Goal: Task Accomplishment & Management: Manage account settings

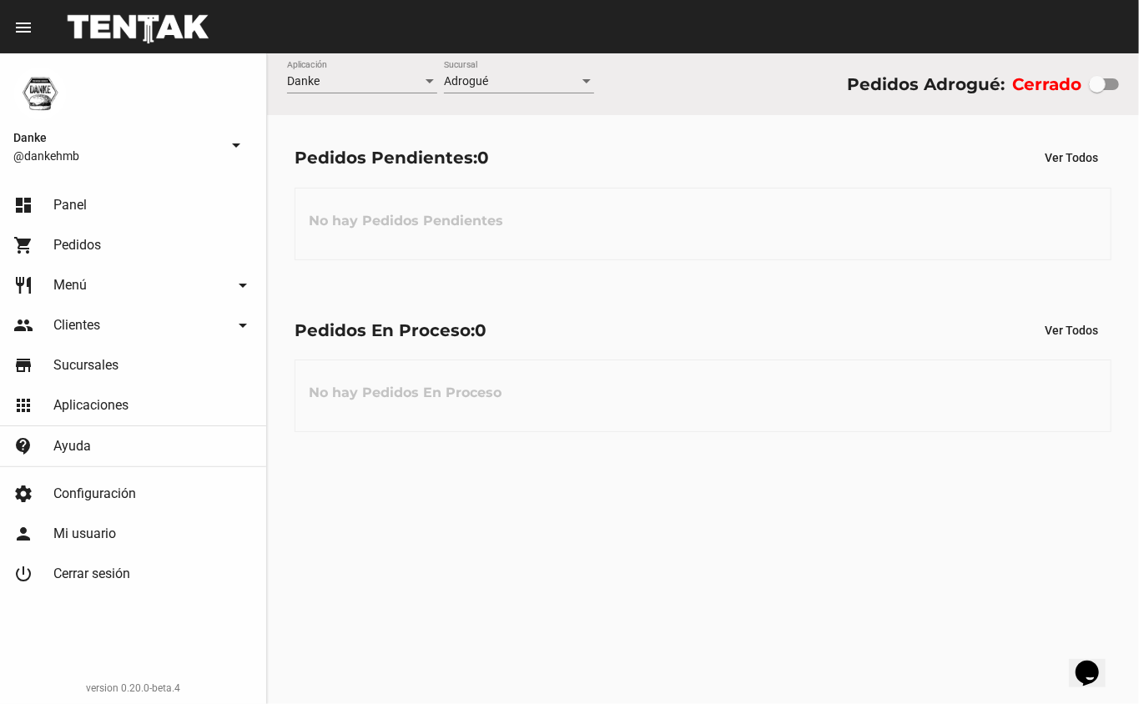
click at [1091, 81] on div at bounding box center [1097, 84] width 17 height 17
click at [1096, 90] on input "checkbox" at bounding box center [1096, 90] width 1 height 1
checkbox input "true"
click at [52, 252] on link "shopping_cart Pedidos" at bounding box center [133, 245] width 266 height 40
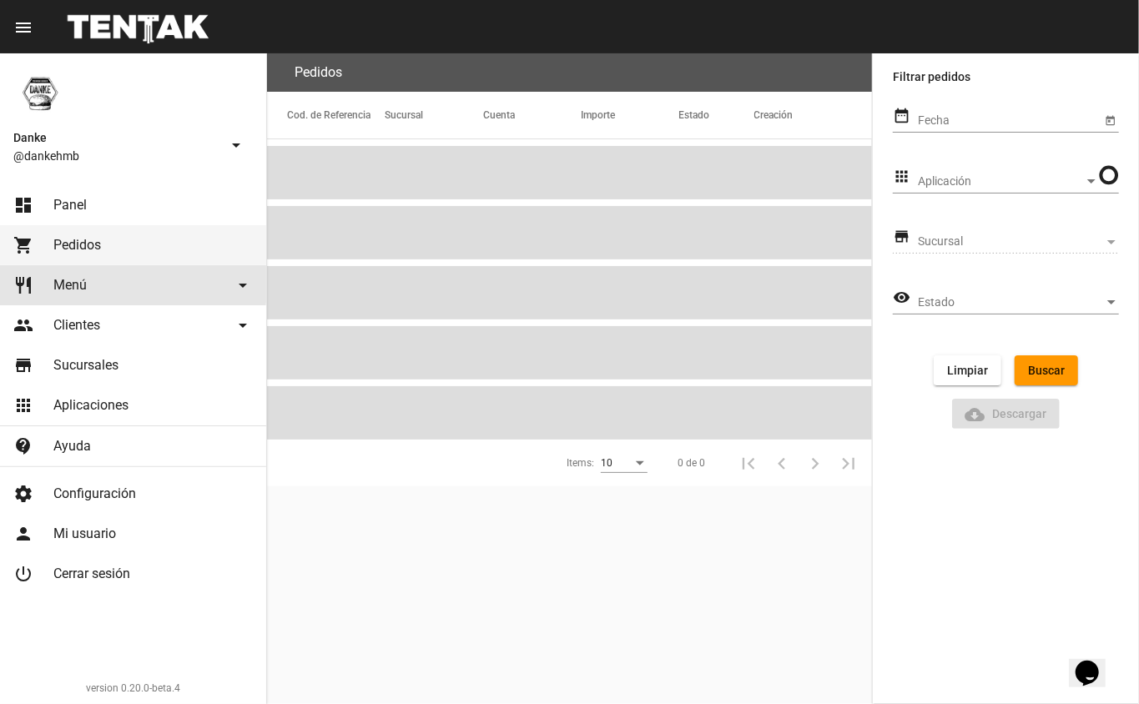
click at [51, 284] on link "restaurant Menú arrow_drop_down" at bounding box center [133, 285] width 266 height 40
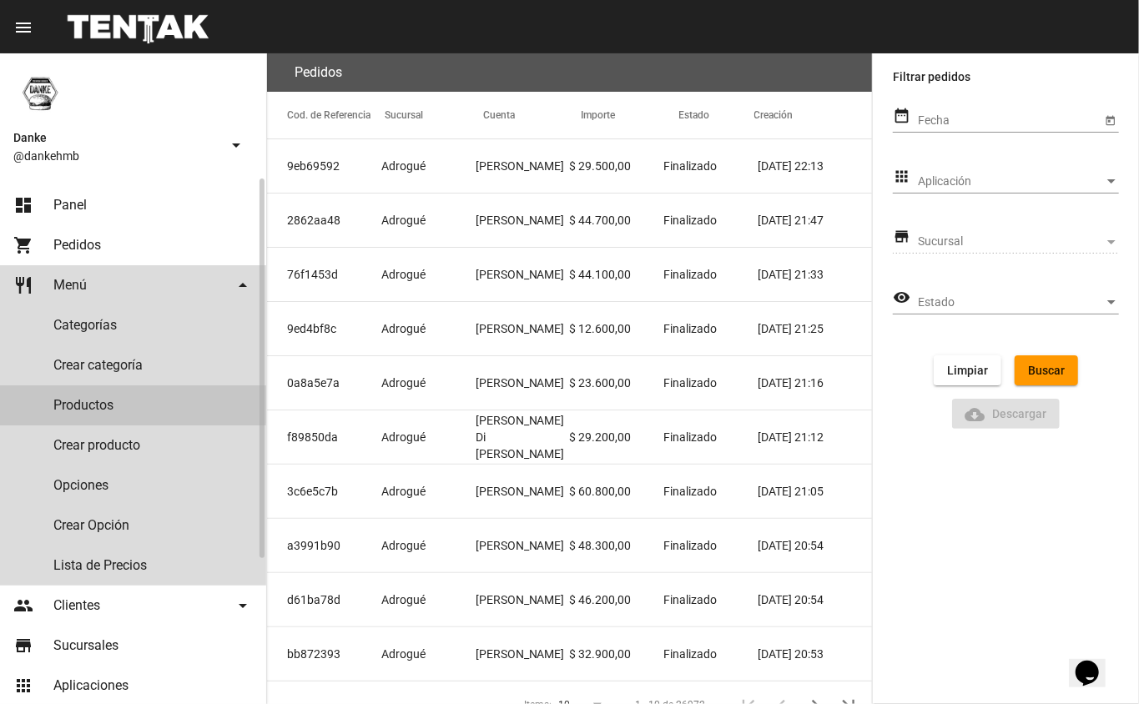
click at [53, 405] on link "Productos" at bounding box center [133, 405] width 266 height 40
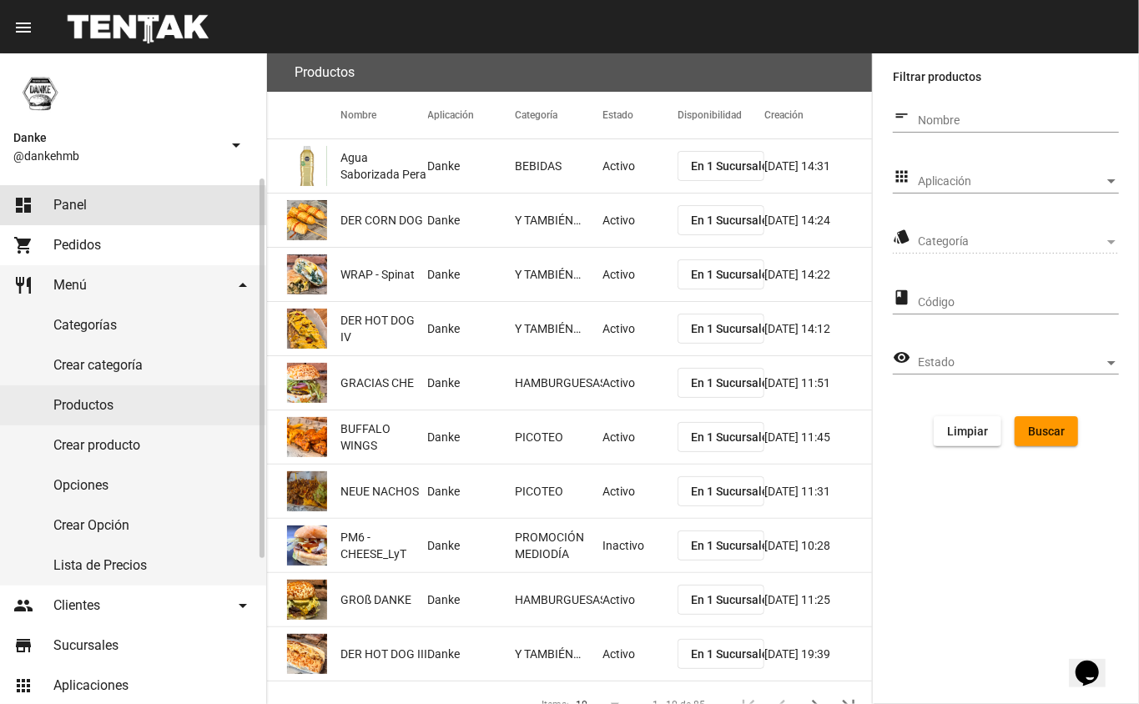
click at [54, 208] on span "Panel" at bounding box center [69, 205] width 33 height 17
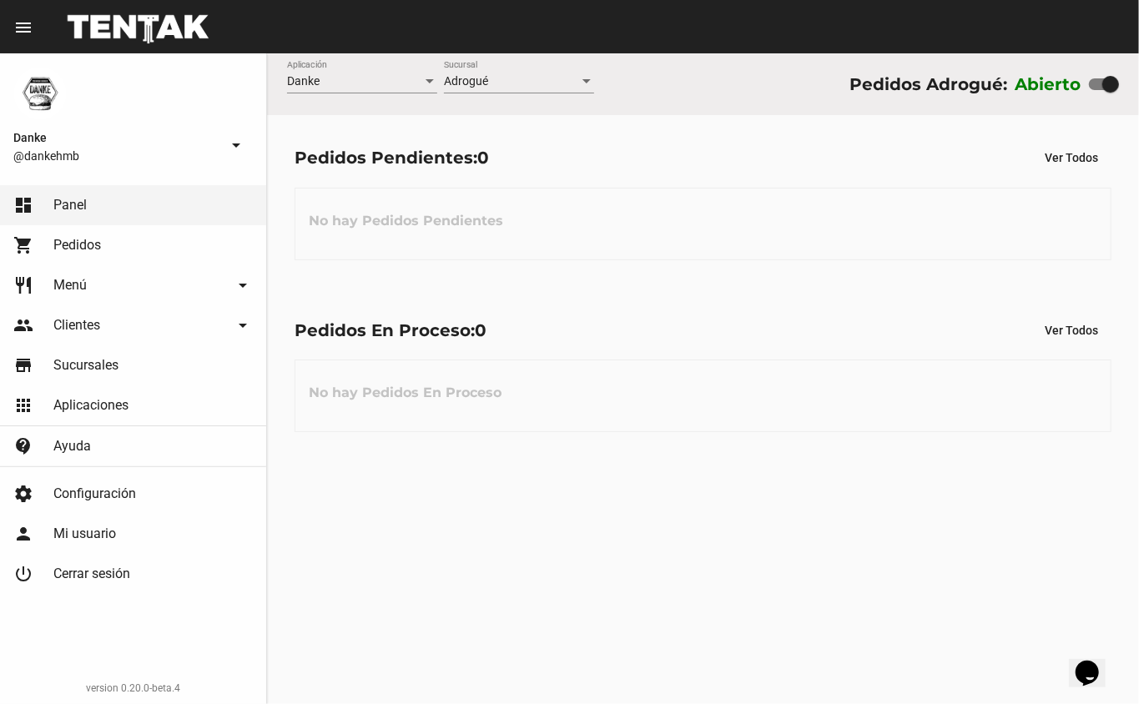
click at [64, 242] on span "Pedidos" at bounding box center [77, 245] width 48 height 17
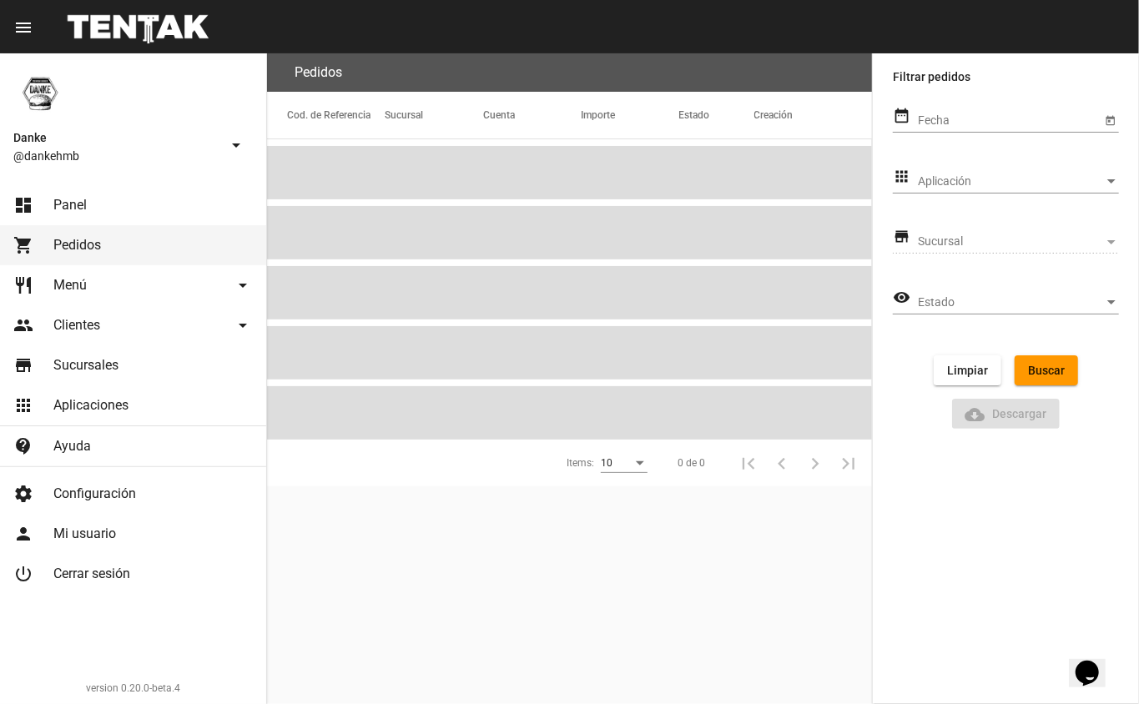
click at [61, 301] on link "restaurant Menú arrow_drop_down" at bounding box center [133, 285] width 266 height 40
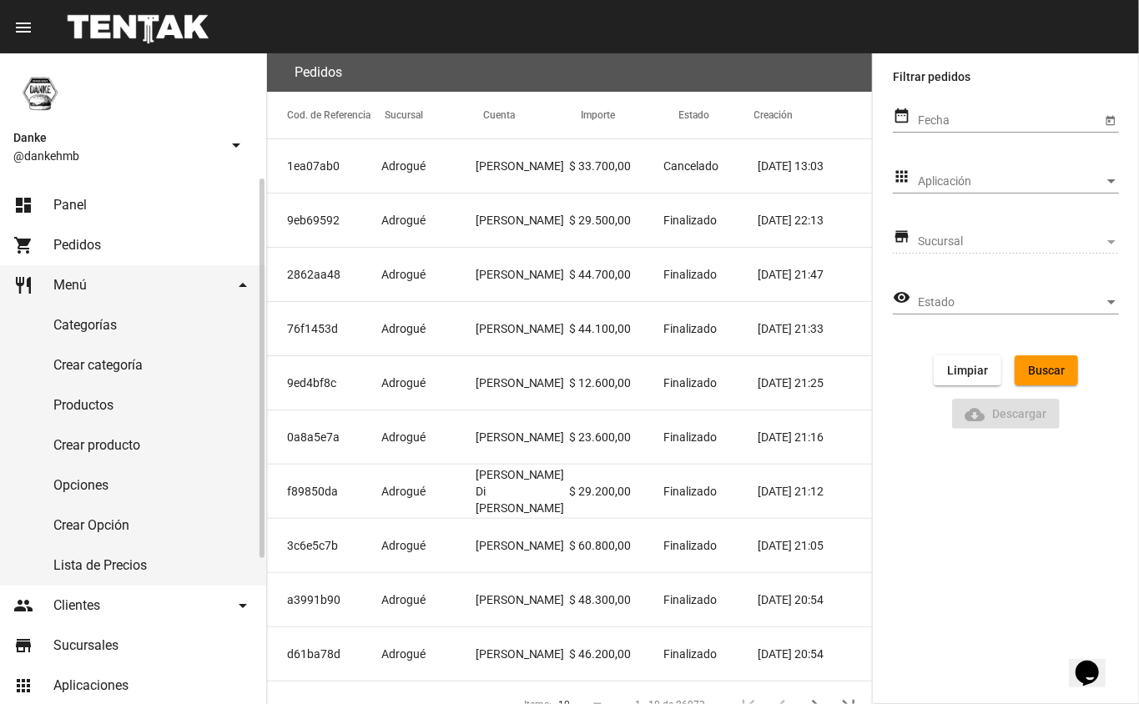
click at [74, 401] on link "Productos" at bounding box center [133, 405] width 266 height 40
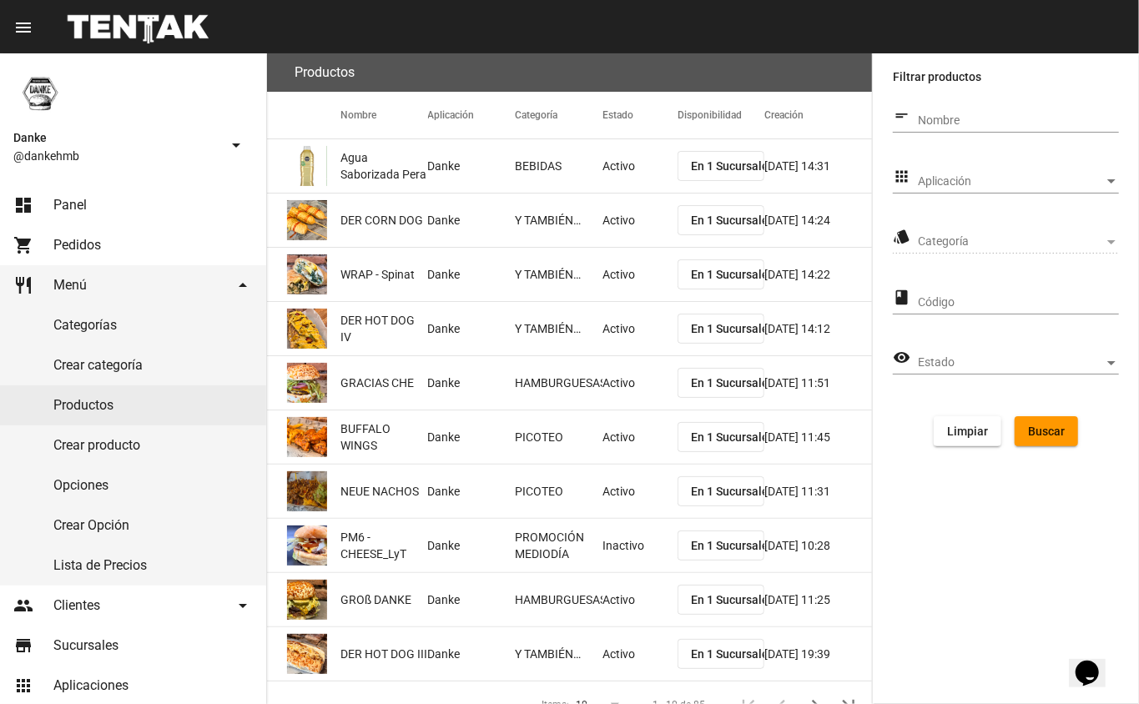
click at [941, 182] on span "Aplicación" at bounding box center [1011, 181] width 186 height 13
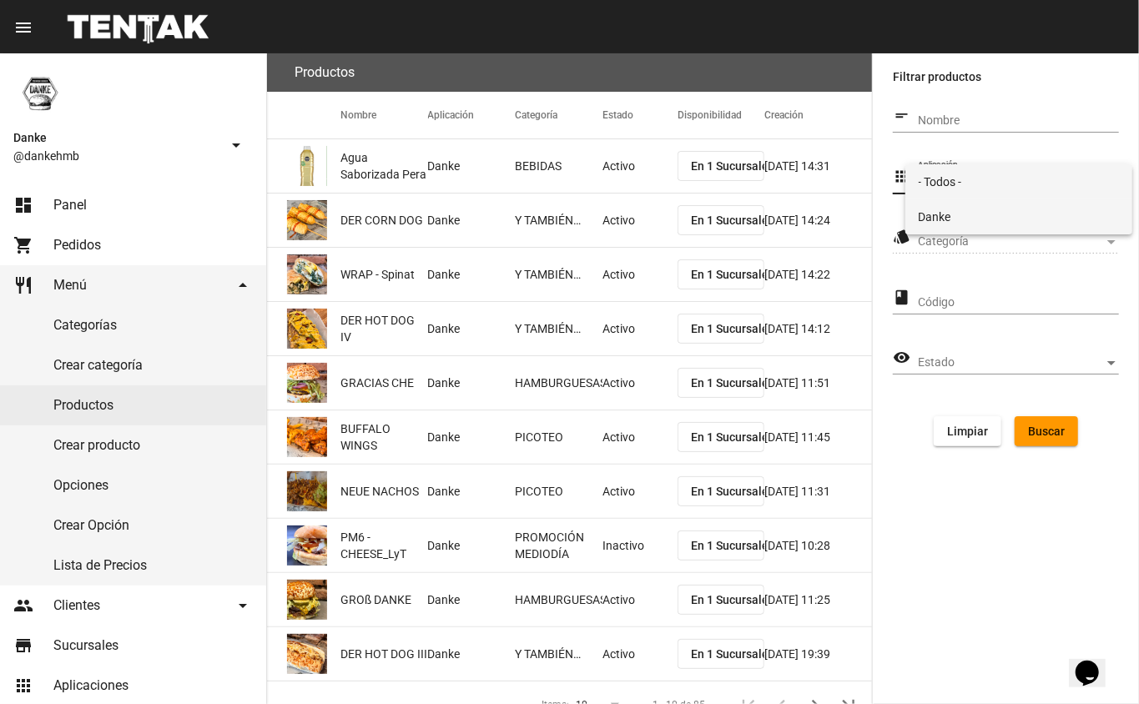
click at [942, 222] on span "Danke" at bounding box center [1019, 216] width 201 height 35
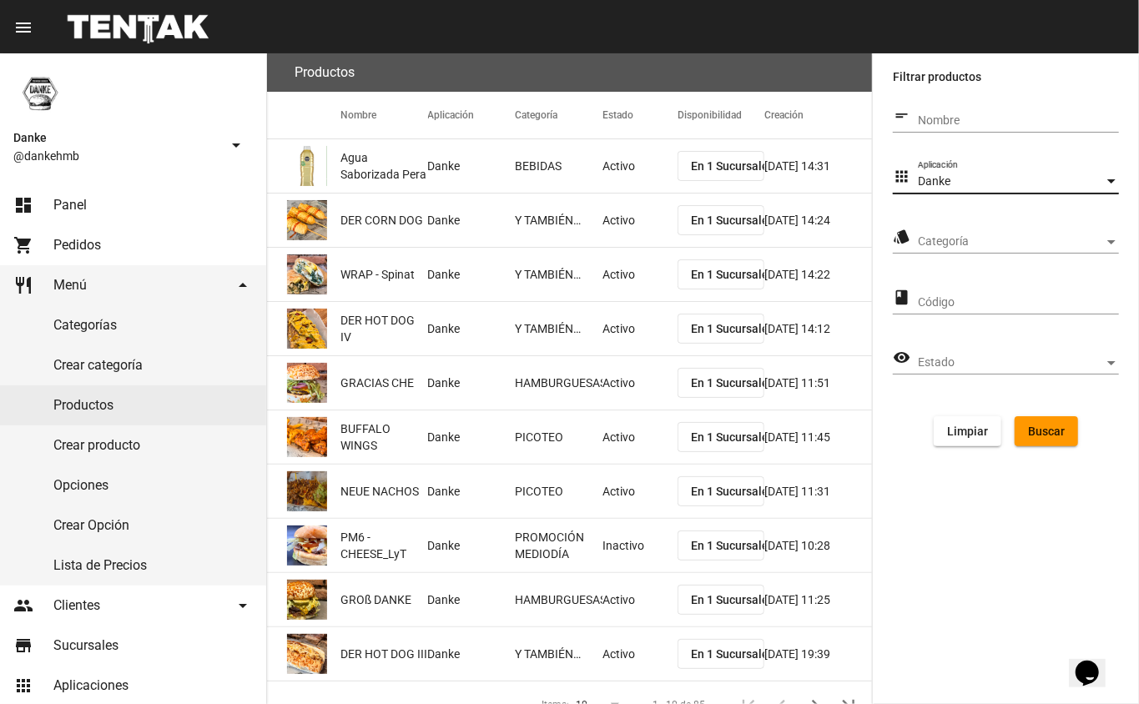
click at [928, 235] on span "Categoría" at bounding box center [1011, 241] width 186 height 13
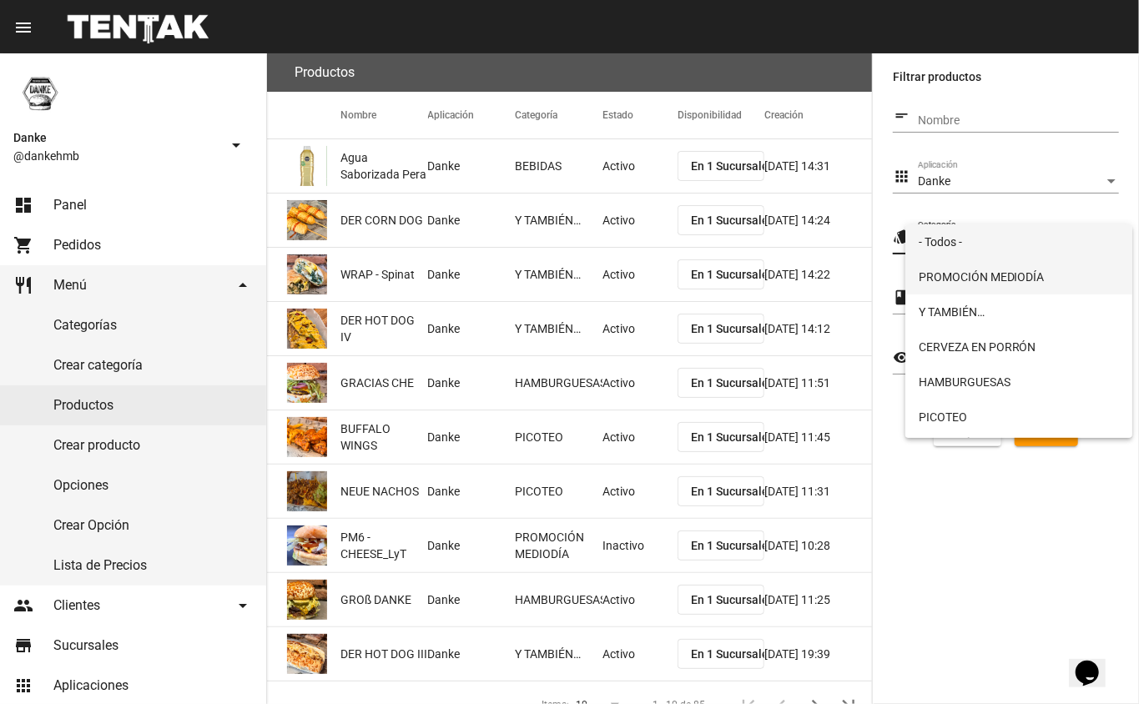
click at [949, 282] on span "PROMOCIÓN MEDIODÍA" at bounding box center [1019, 276] width 201 height 35
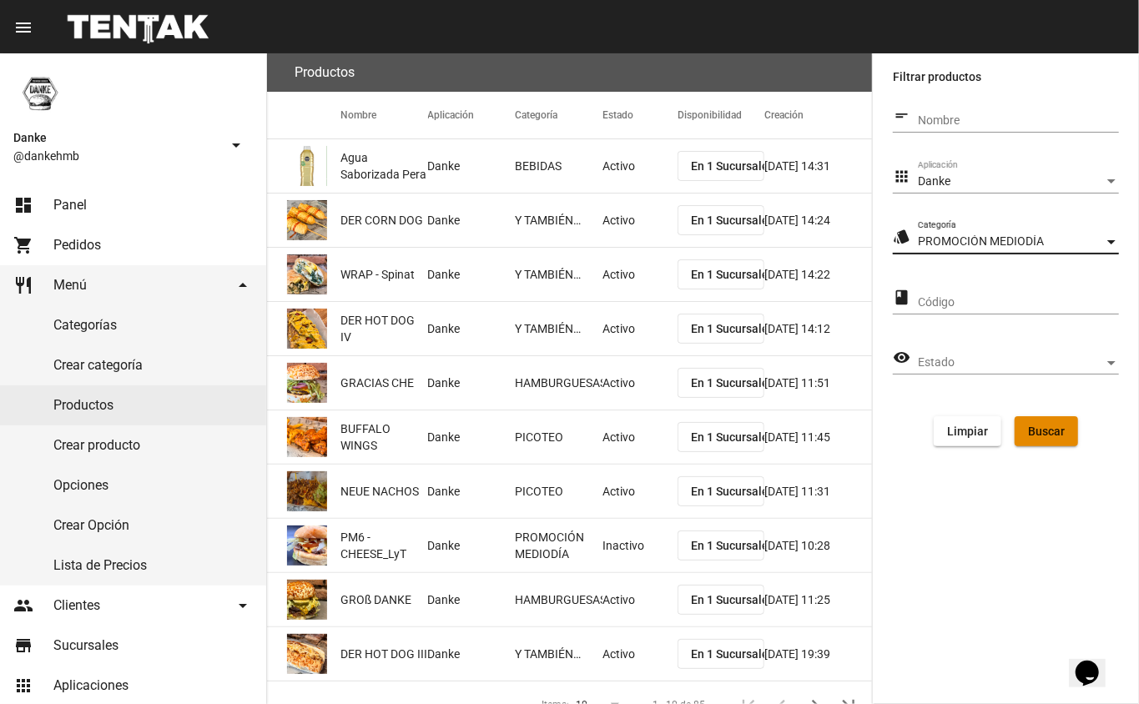
click at [1046, 435] on span "Buscar" at bounding box center [1046, 431] width 37 height 13
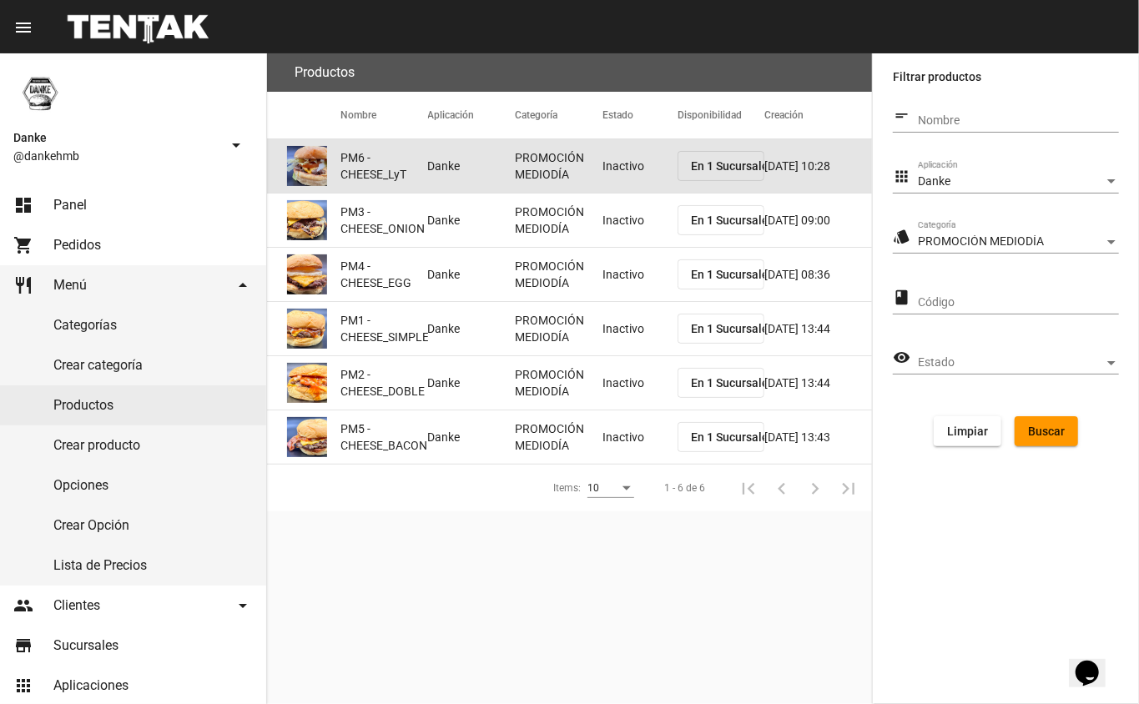
click at [602, 158] on mat-cell "Inactivo" at bounding box center [639, 165] width 75 height 53
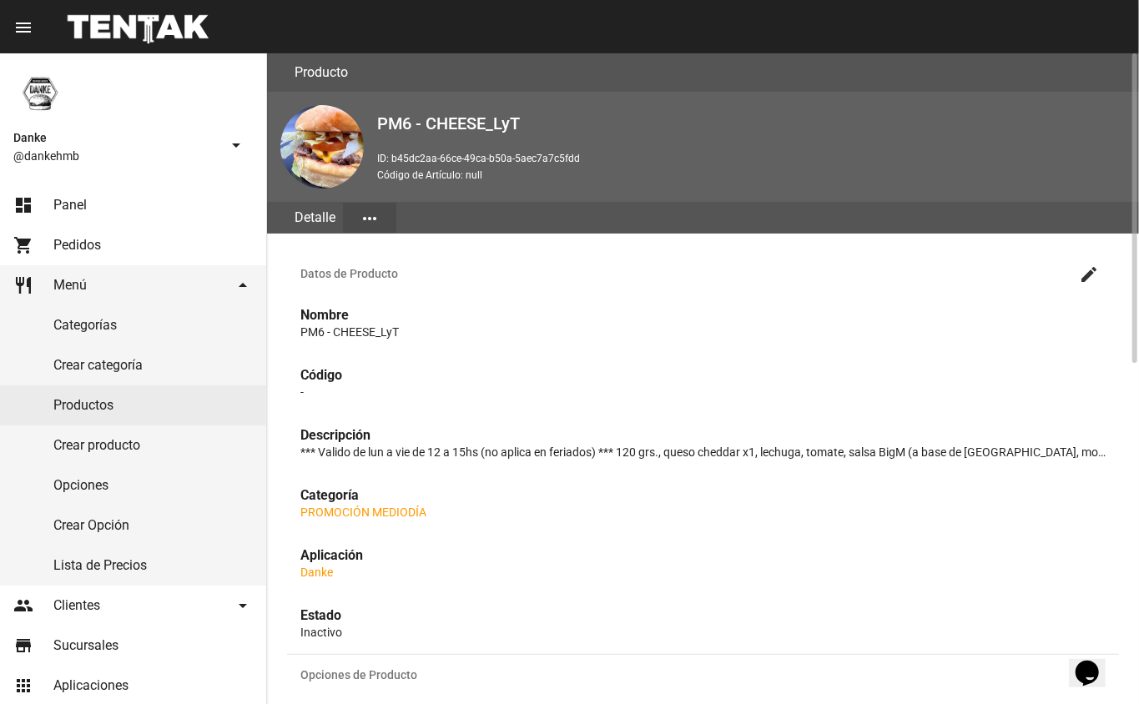
click at [1089, 275] on mat-icon "create" at bounding box center [1089, 274] width 20 height 20
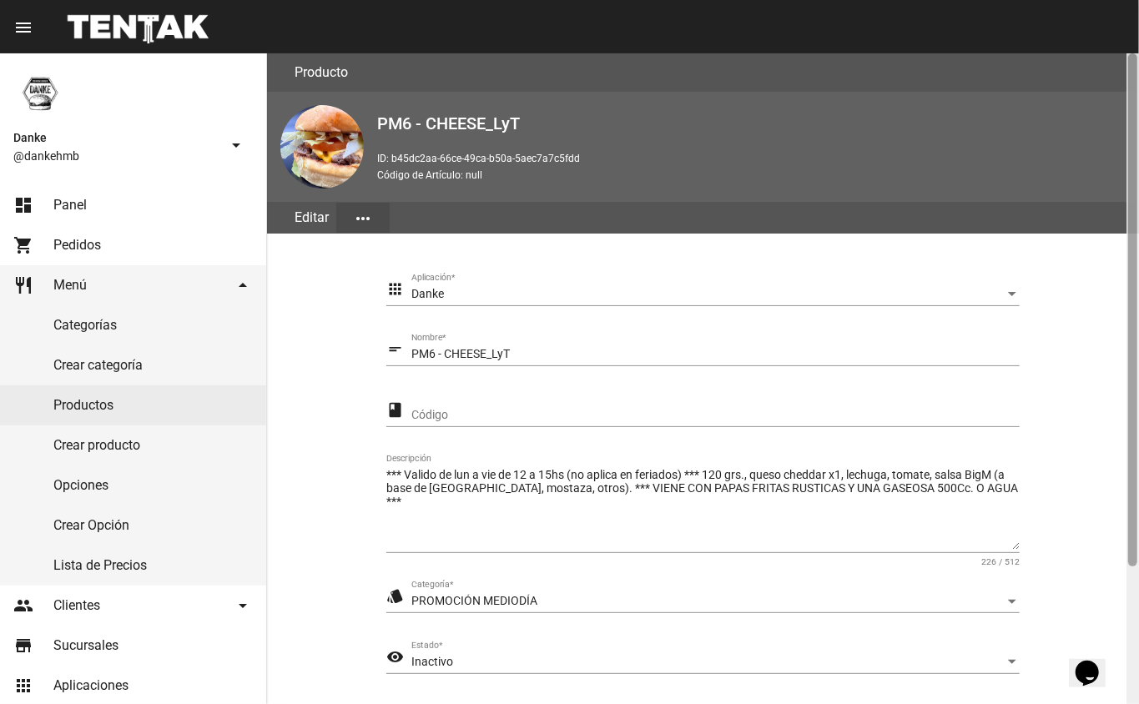
click at [1128, 607] on div at bounding box center [1132, 378] width 13 height 651
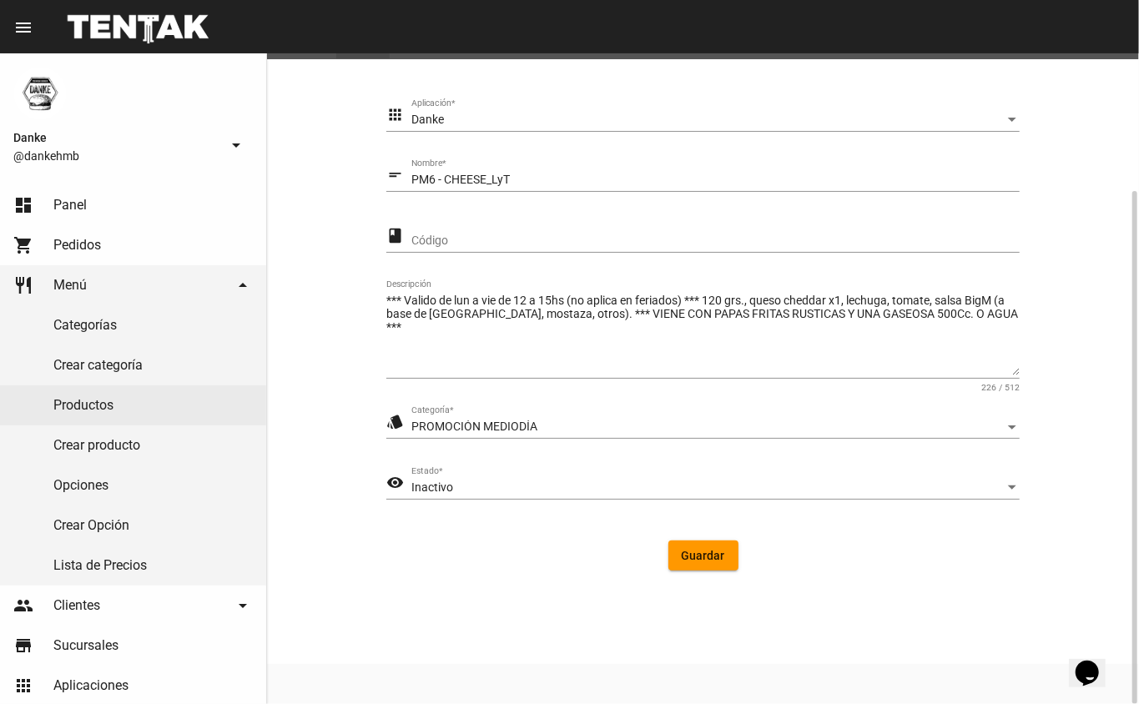
click at [462, 487] on div "Inactivo" at bounding box center [707, 487] width 593 height 13
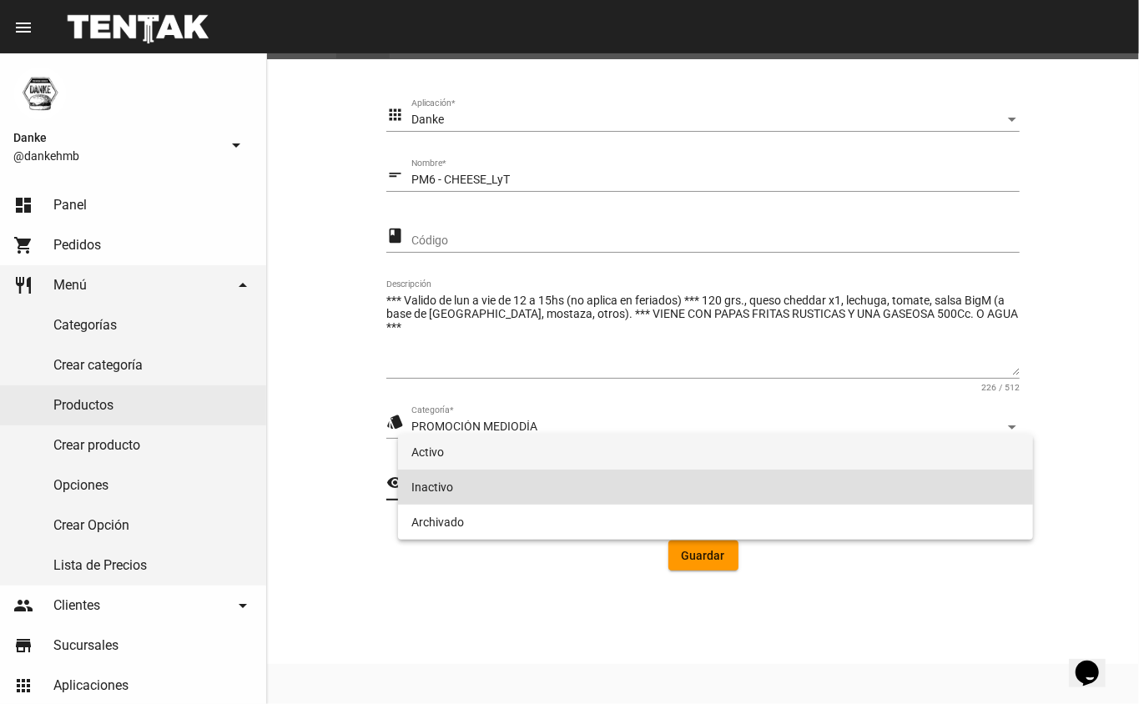
click at [434, 451] on span "Activo" at bounding box center [715, 452] width 609 height 35
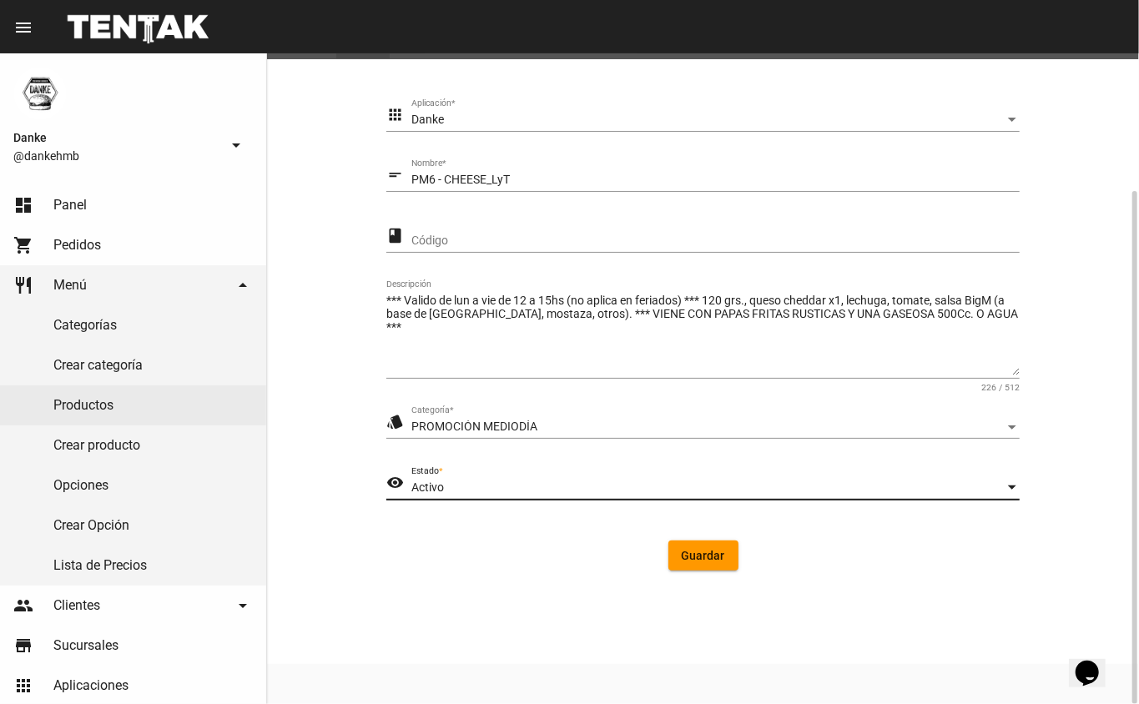
click at [714, 552] on span "Guardar" at bounding box center [703, 555] width 43 height 13
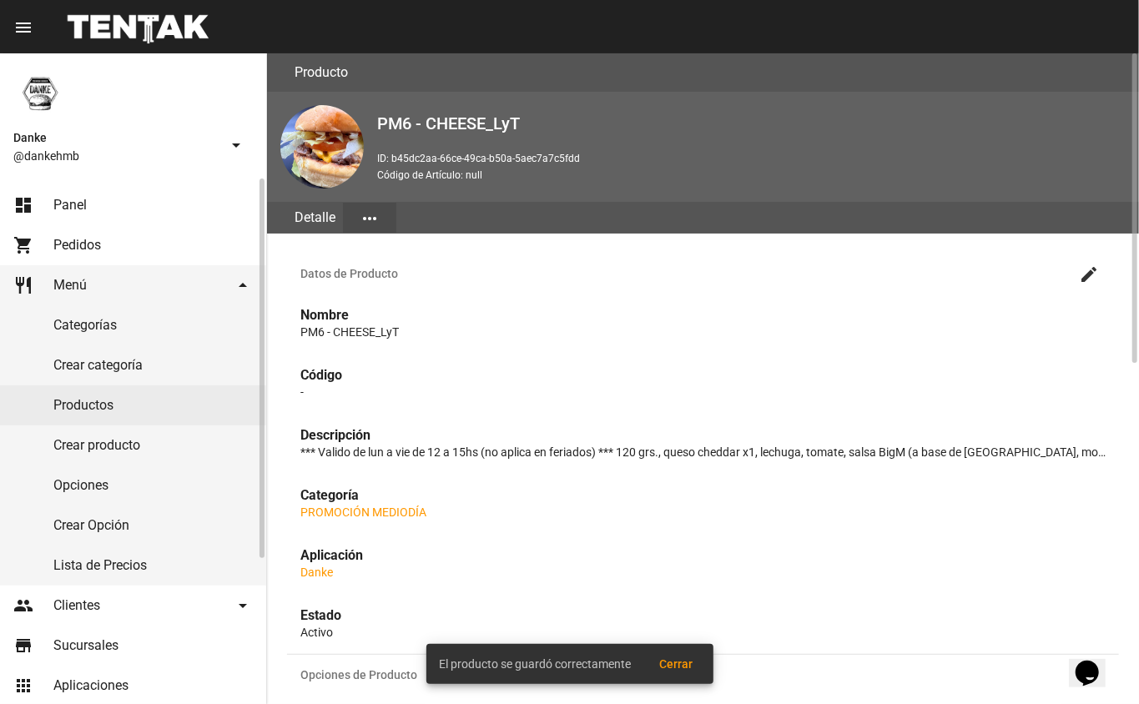
click at [73, 404] on link "Productos" at bounding box center [133, 405] width 266 height 40
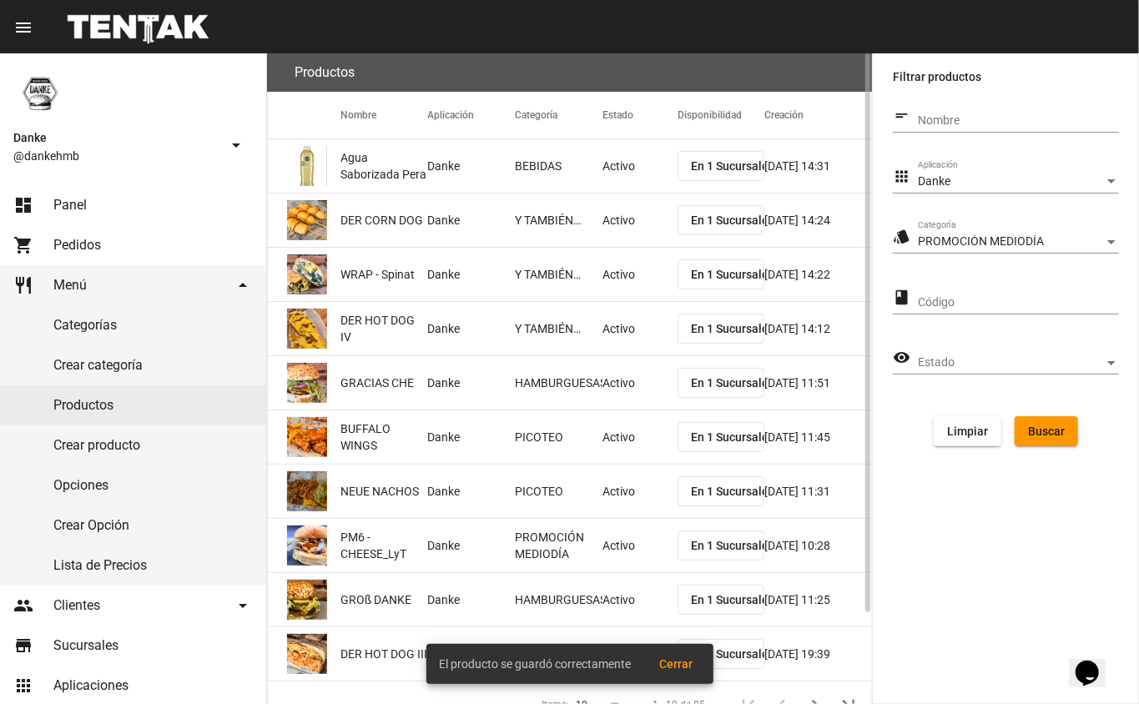
click at [1038, 427] on span "Buscar" at bounding box center [1046, 431] width 37 height 13
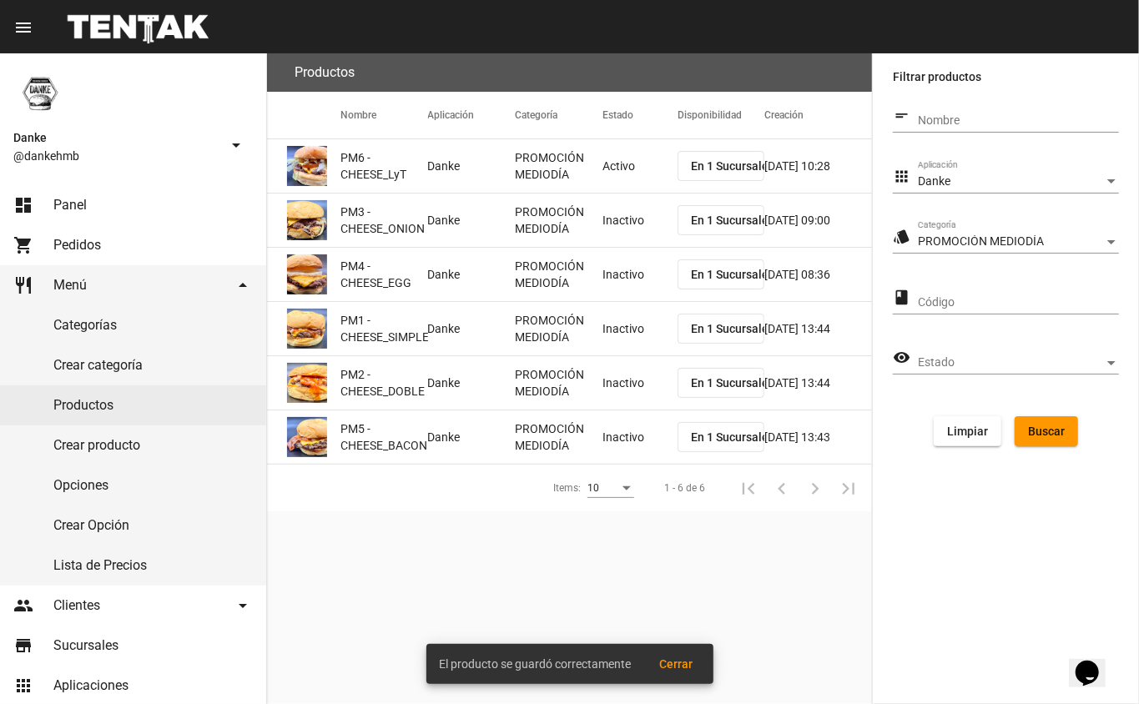
click at [609, 228] on mat-cell "Inactivo" at bounding box center [639, 220] width 75 height 53
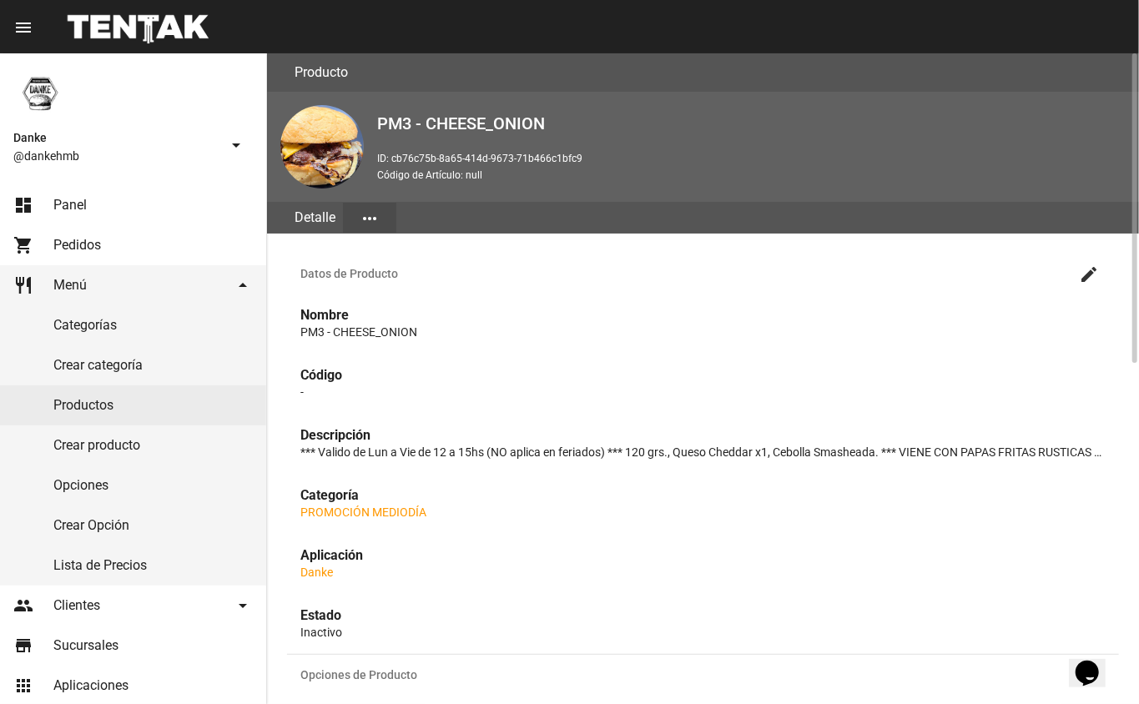
click at [1089, 277] on mat-icon "create" at bounding box center [1089, 274] width 20 height 20
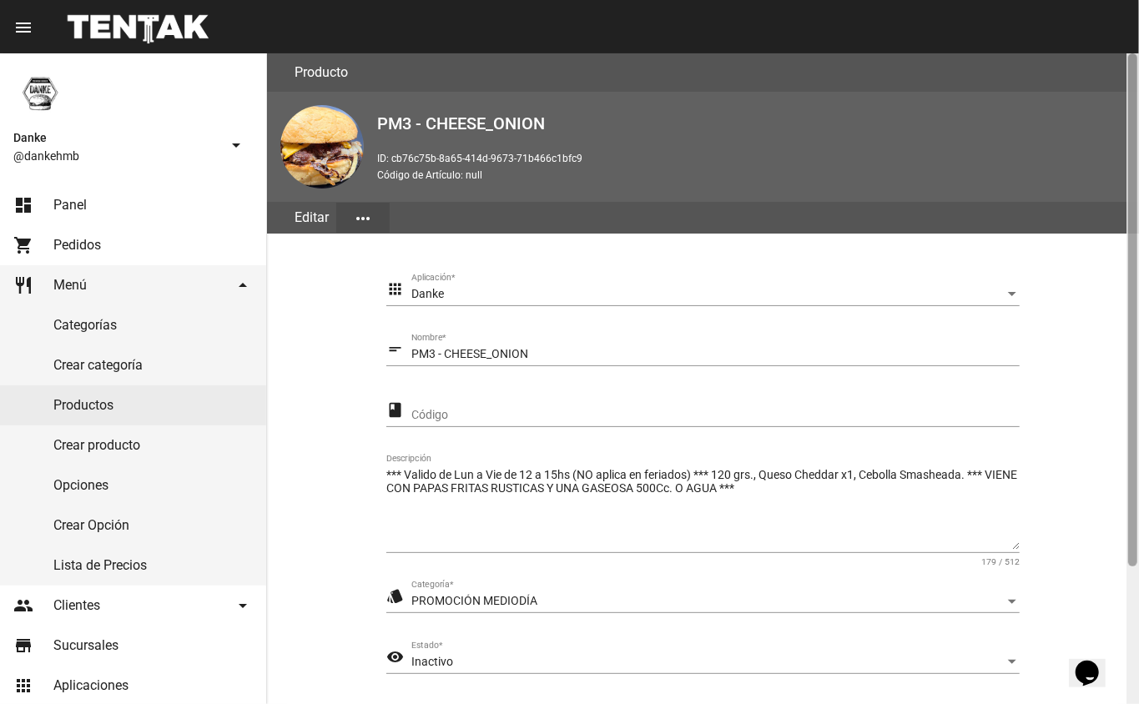
click at [1138, 601] on div at bounding box center [1132, 378] width 13 height 651
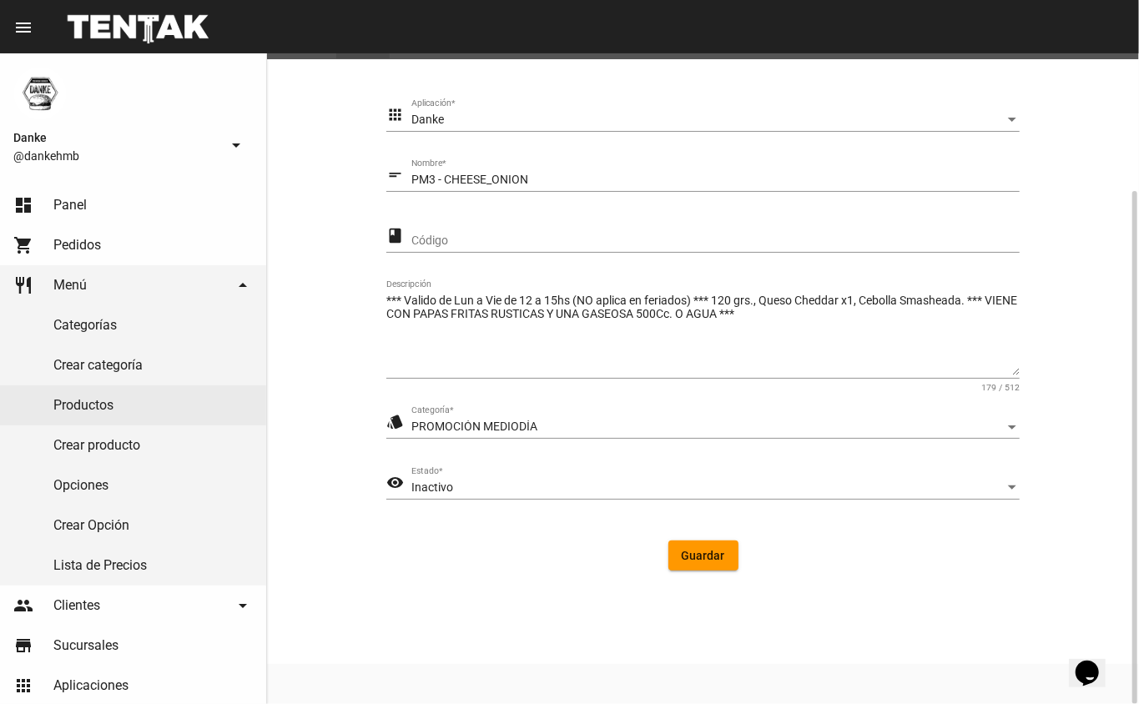
click at [499, 488] on div "Inactivo" at bounding box center [707, 487] width 593 height 13
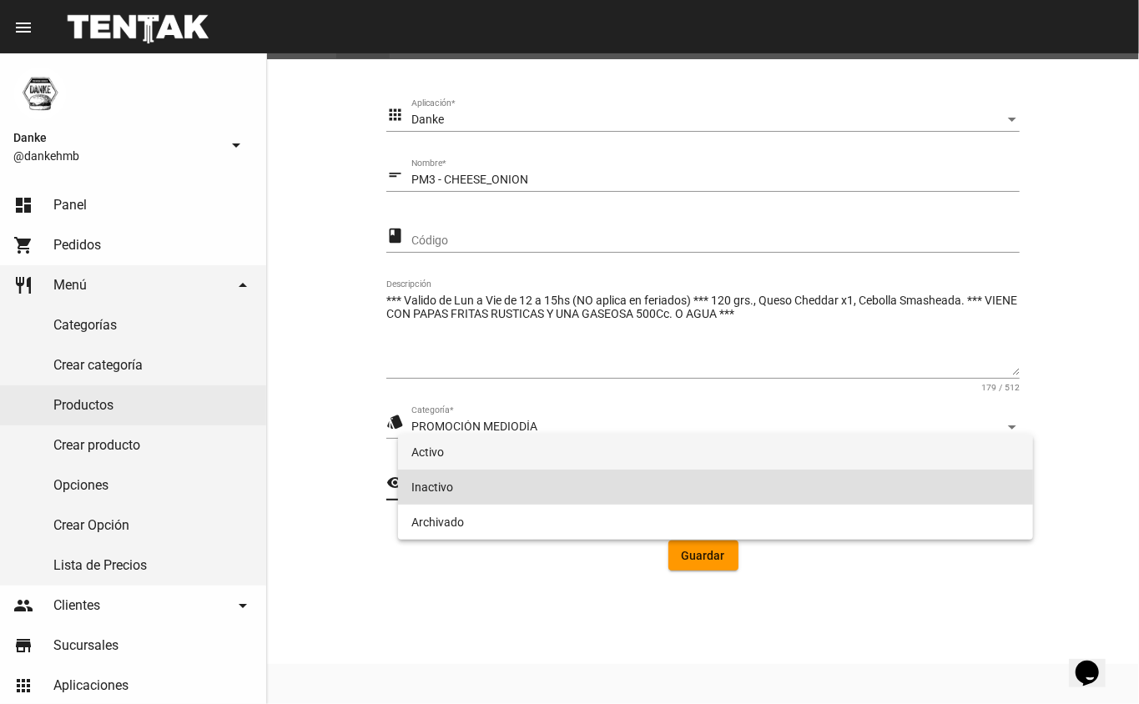
click at [431, 452] on span "Activo" at bounding box center [715, 452] width 609 height 35
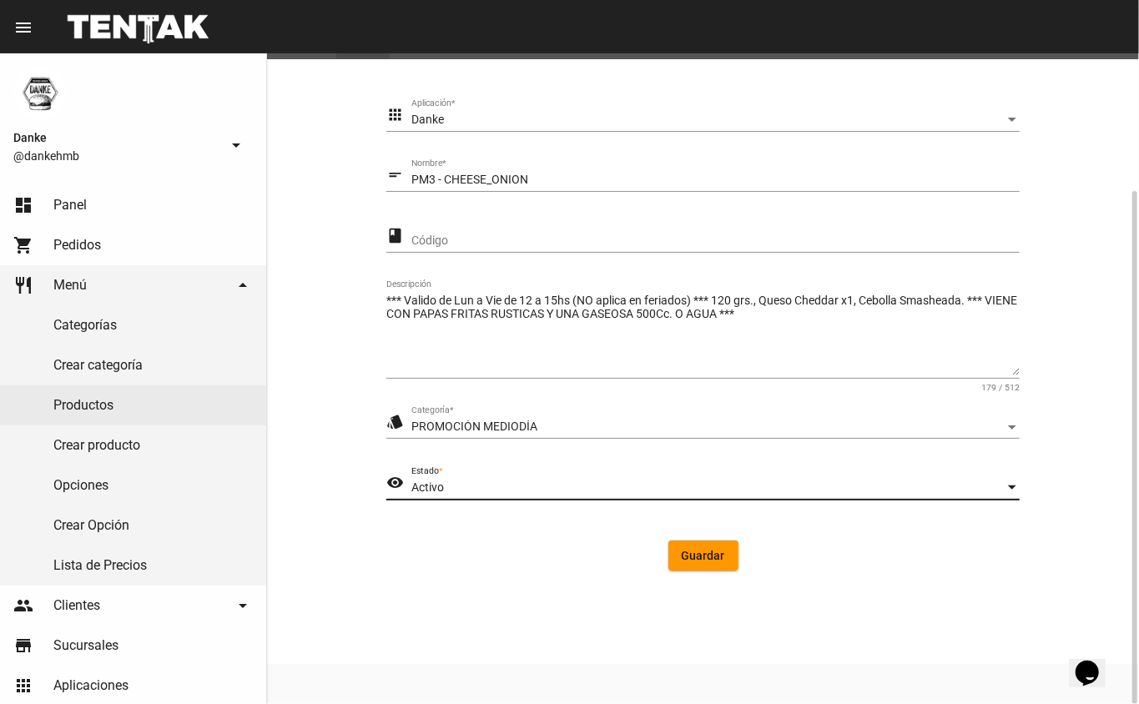
click at [678, 556] on button "Guardar" at bounding box center [703, 556] width 70 height 30
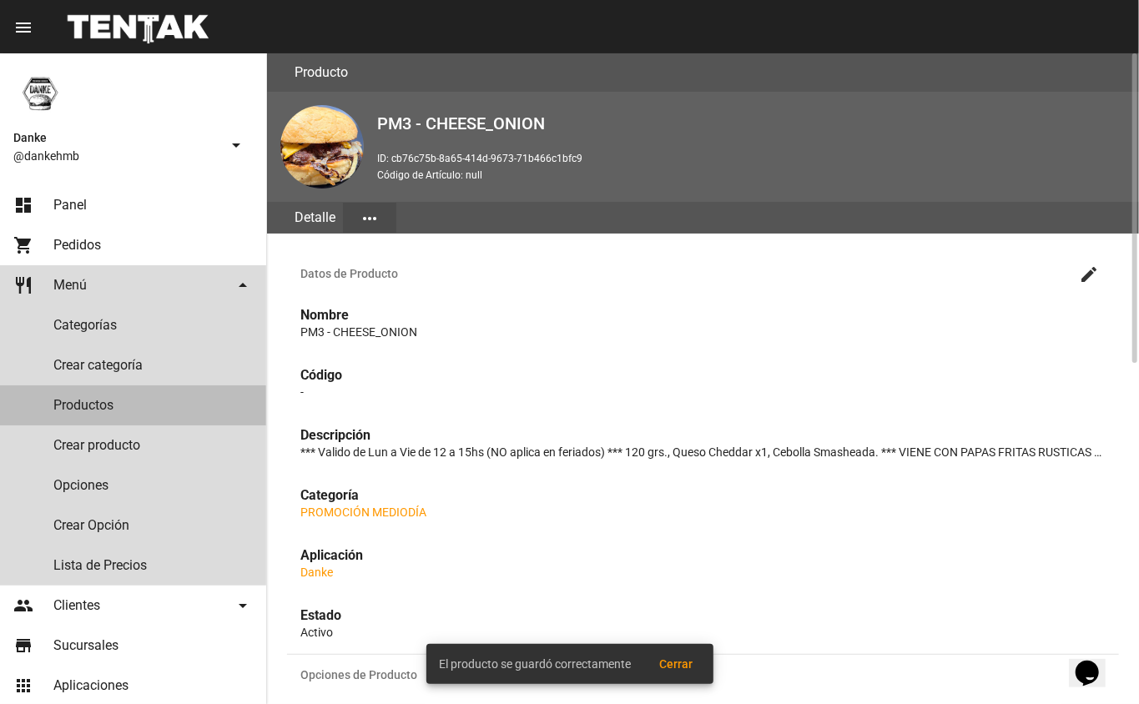
click at [71, 411] on link "Productos" at bounding box center [133, 405] width 266 height 40
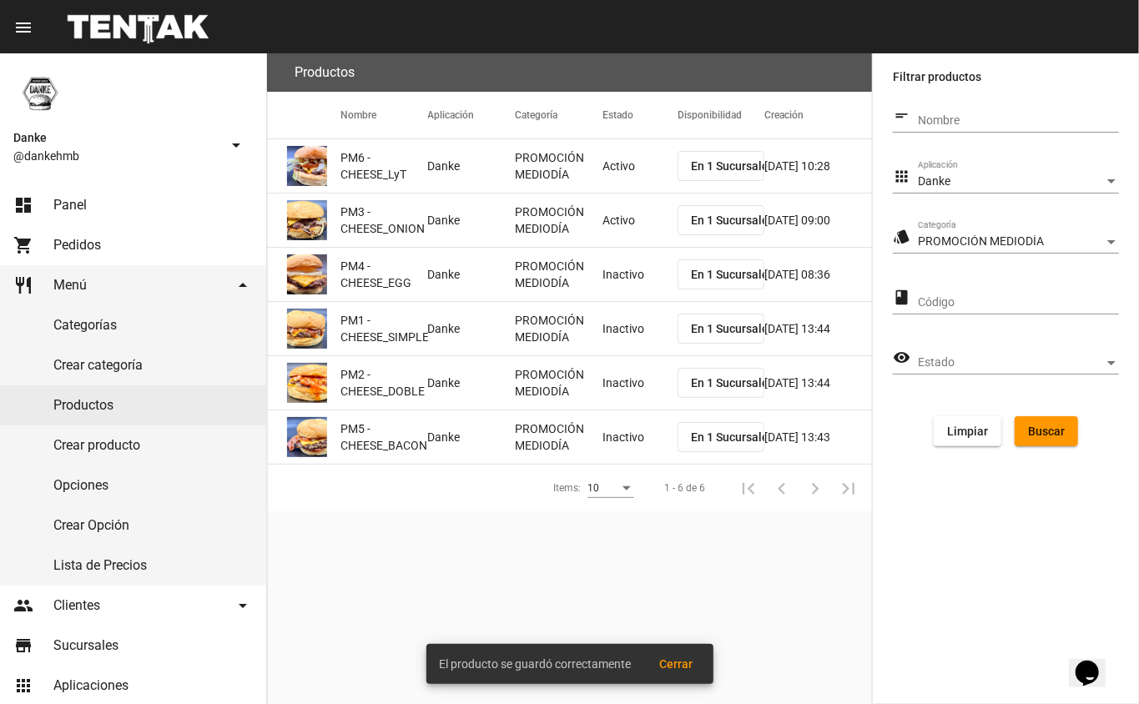
click at [632, 282] on mat-cell "Inactivo" at bounding box center [639, 274] width 75 height 53
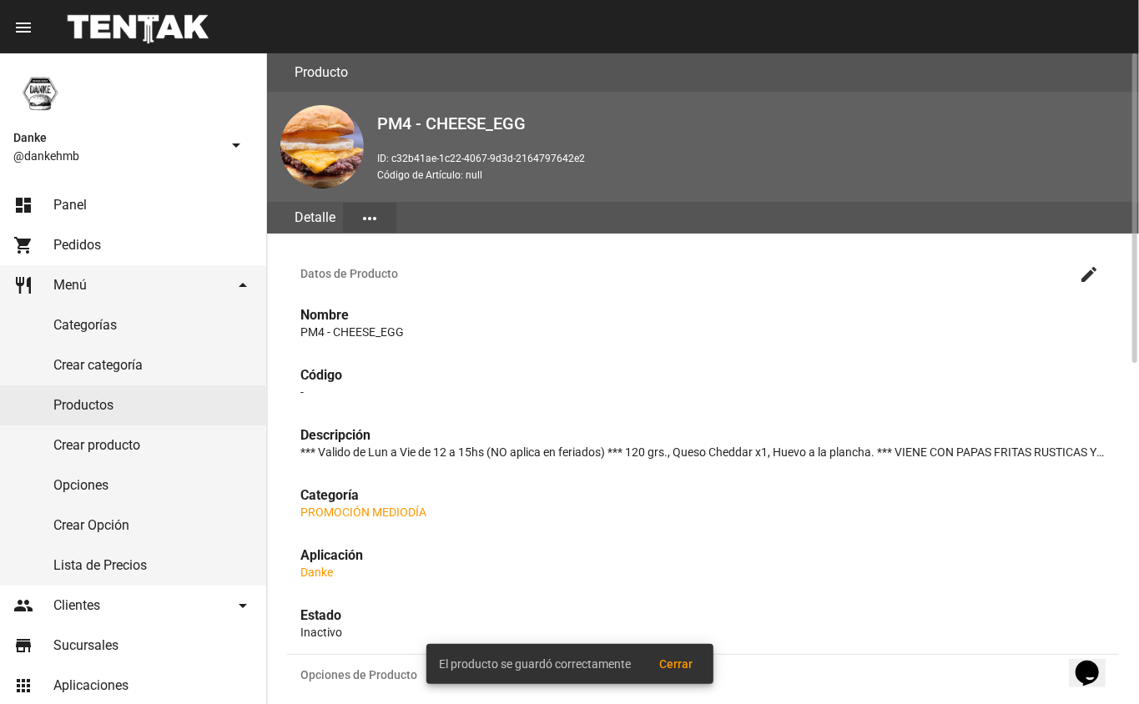
click at [1092, 272] on mat-icon "create" at bounding box center [1089, 274] width 20 height 20
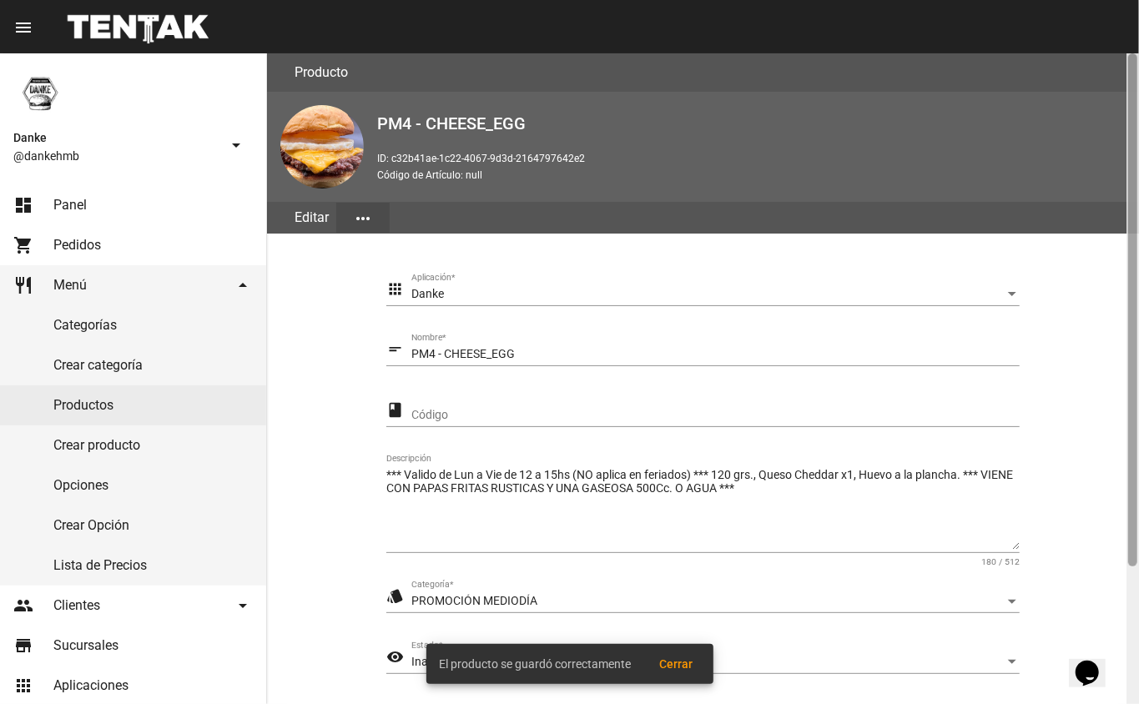
click at [1133, 562] on div at bounding box center [1132, 309] width 9 height 513
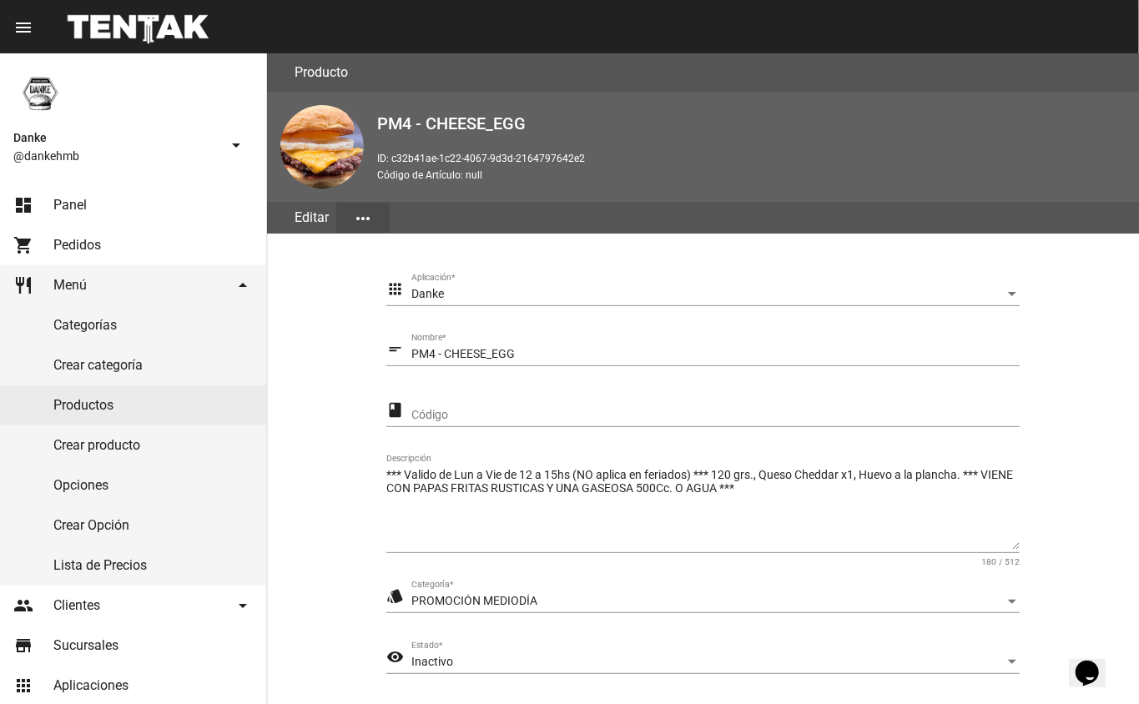
click at [429, 655] on span "Inactivo" at bounding box center [432, 661] width 42 height 13
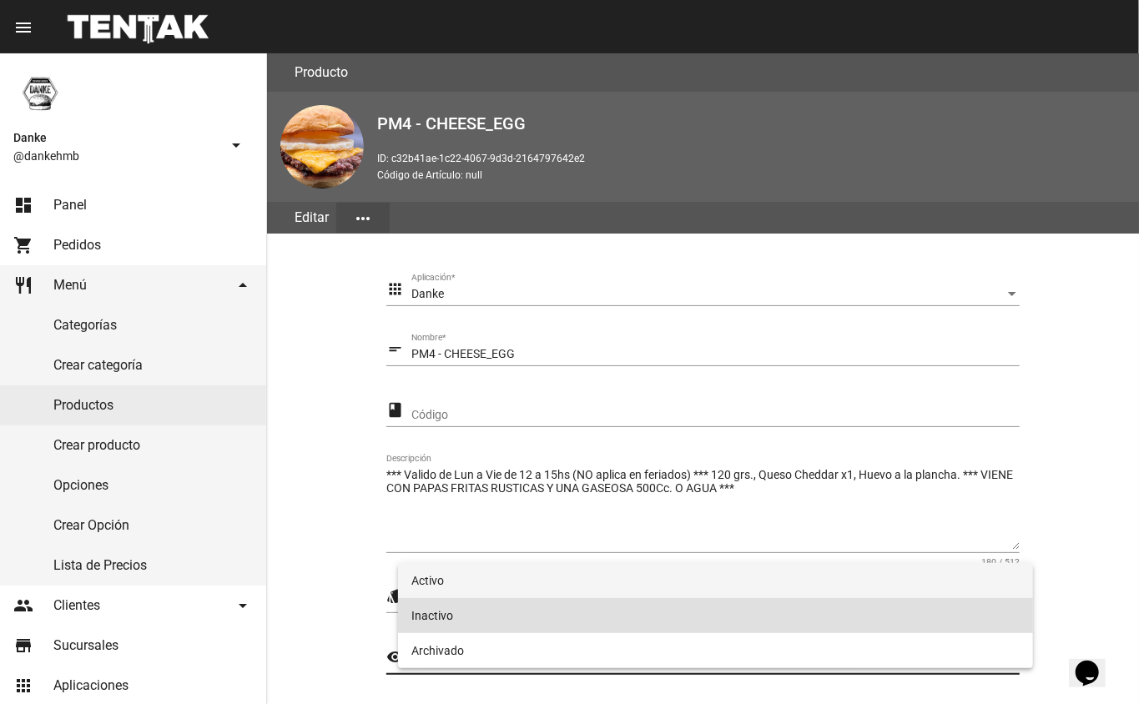
click at [429, 581] on span "Activo" at bounding box center [715, 580] width 609 height 35
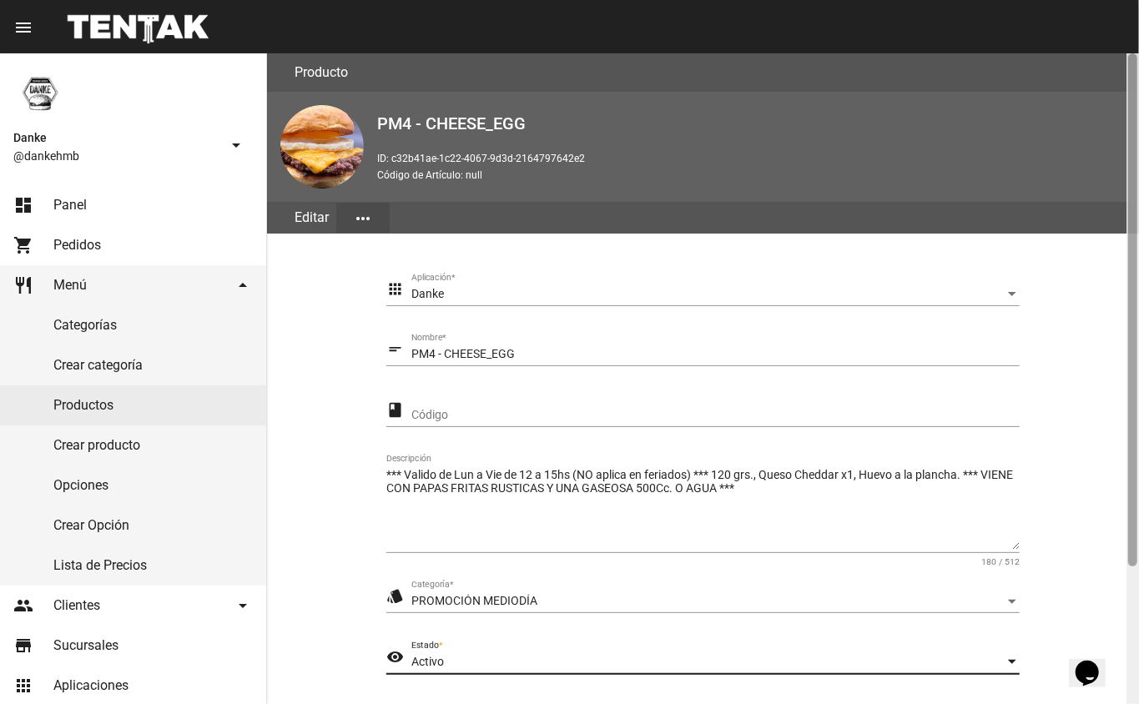
click at [1135, 614] on div at bounding box center [1132, 378] width 13 height 651
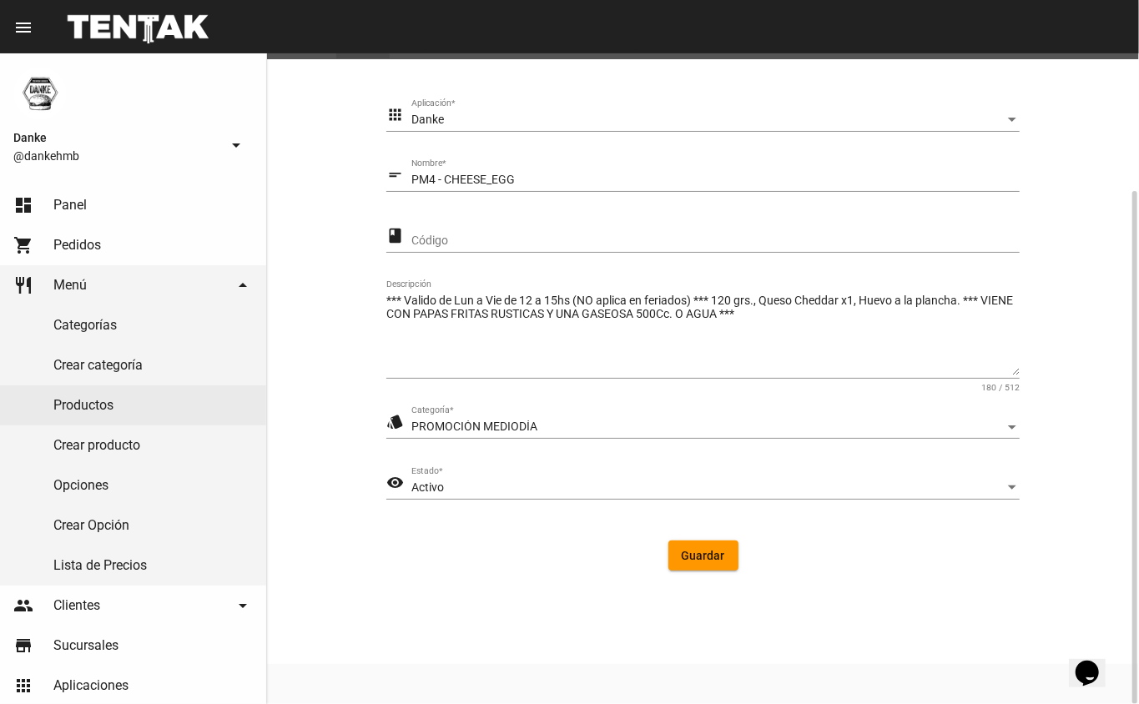
click at [718, 564] on button "Guardar" at bounding box center [703, 556] width 70 height 30
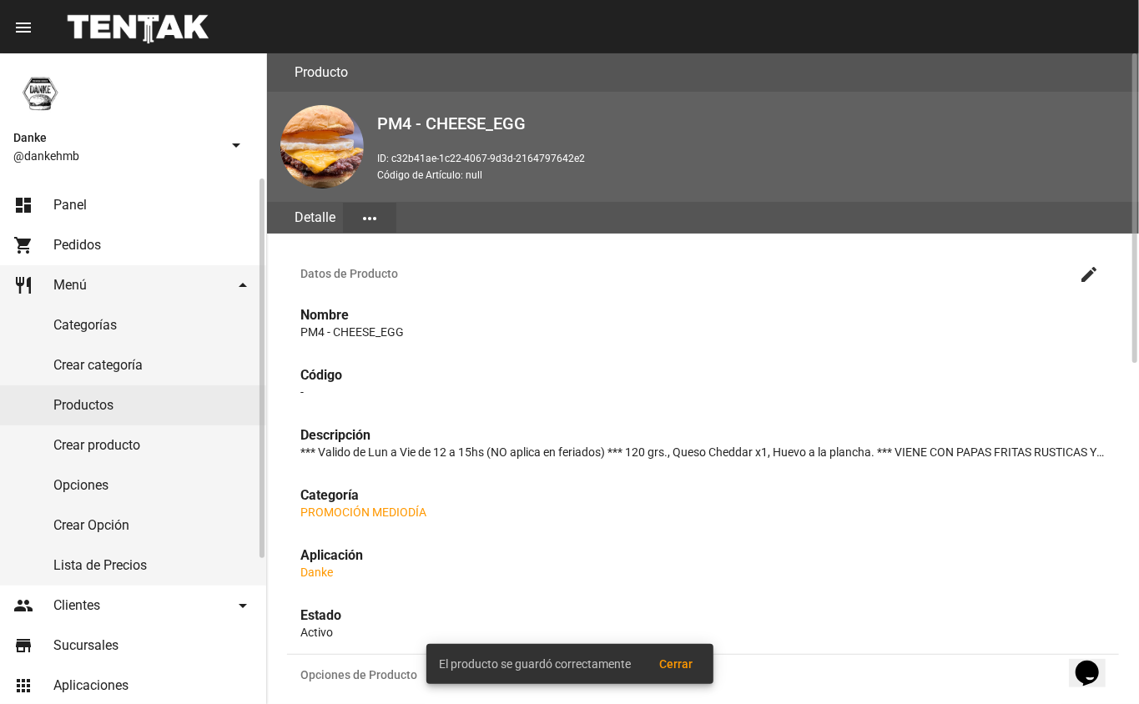
click at [75, 404] on link "Productos" at bounding box center [133, 405] width 266 height 40
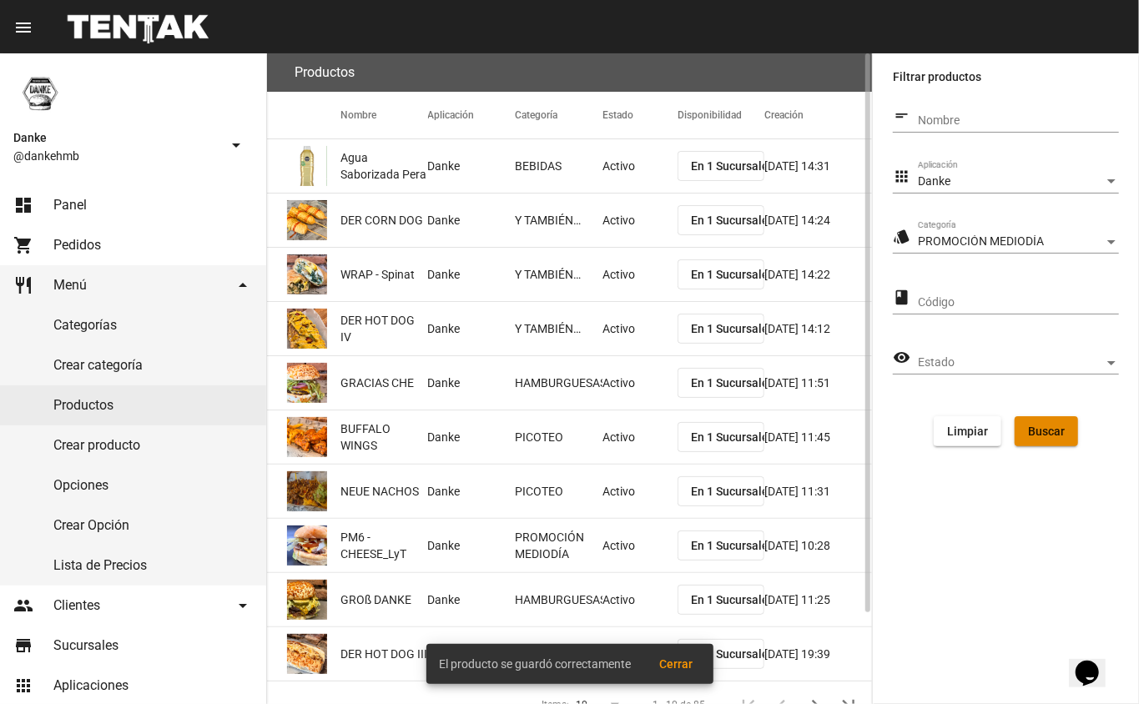
click at [1049, 432] on span "Buscar" at bounding box center [1046, 431] width 37 height 13
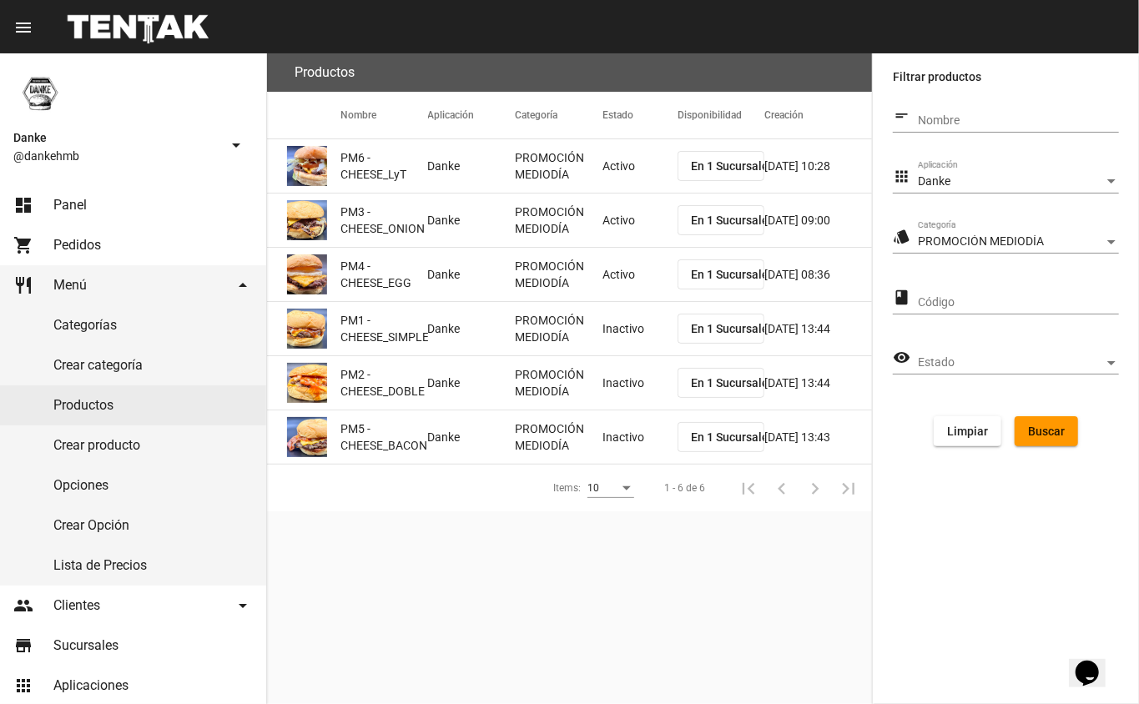
click at [618, 342] on mat-cell "Inactivo" at bounding box center [639, 328] width 75 height 53
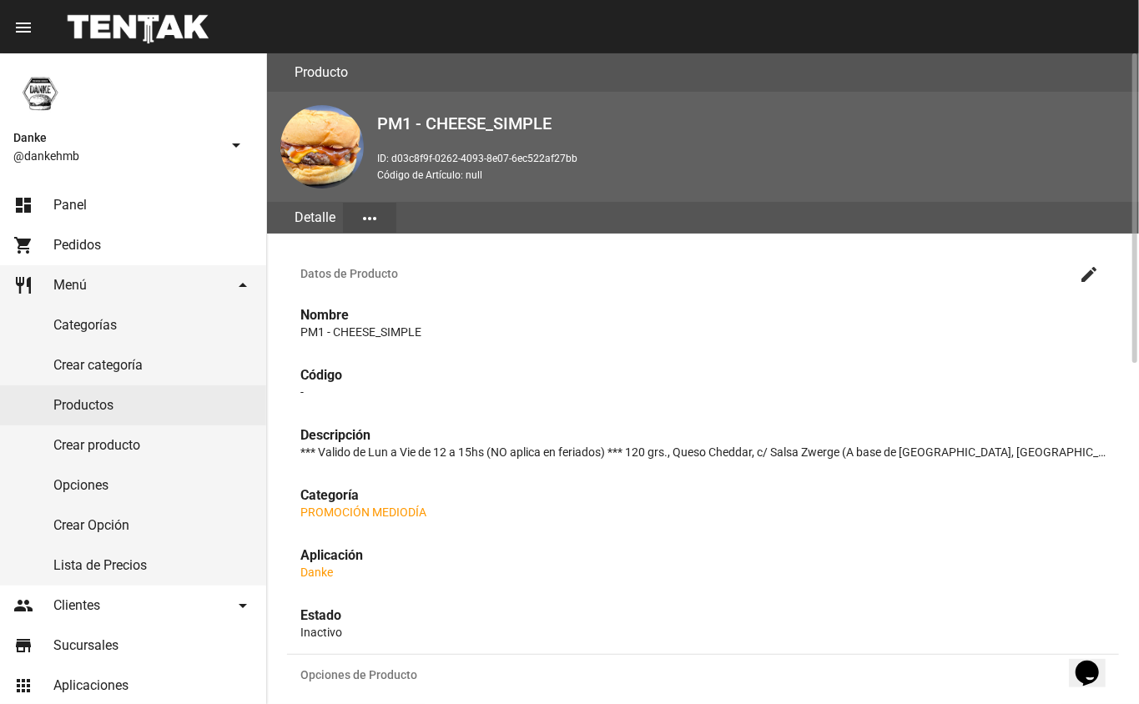
click at [1090, 272] on mat-icon "create" at bounding box center [1089, 274] width 20 height 20
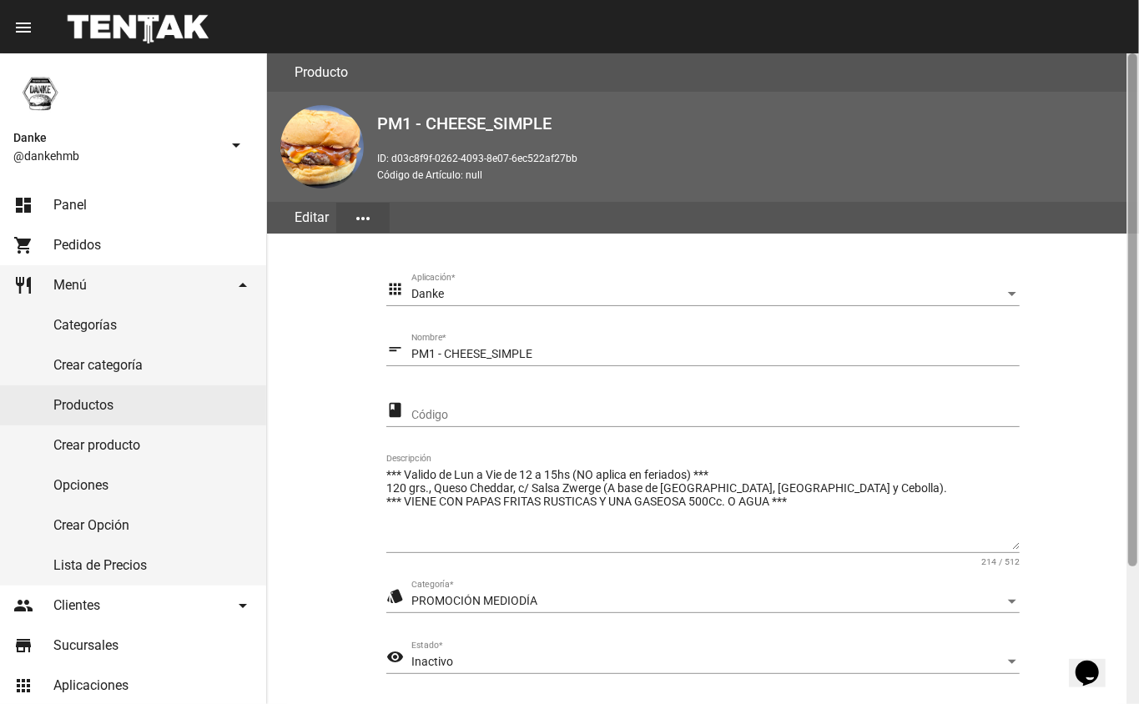
click at [1136, 565] on div at bounding box center [1132, 309] width 9 height 513
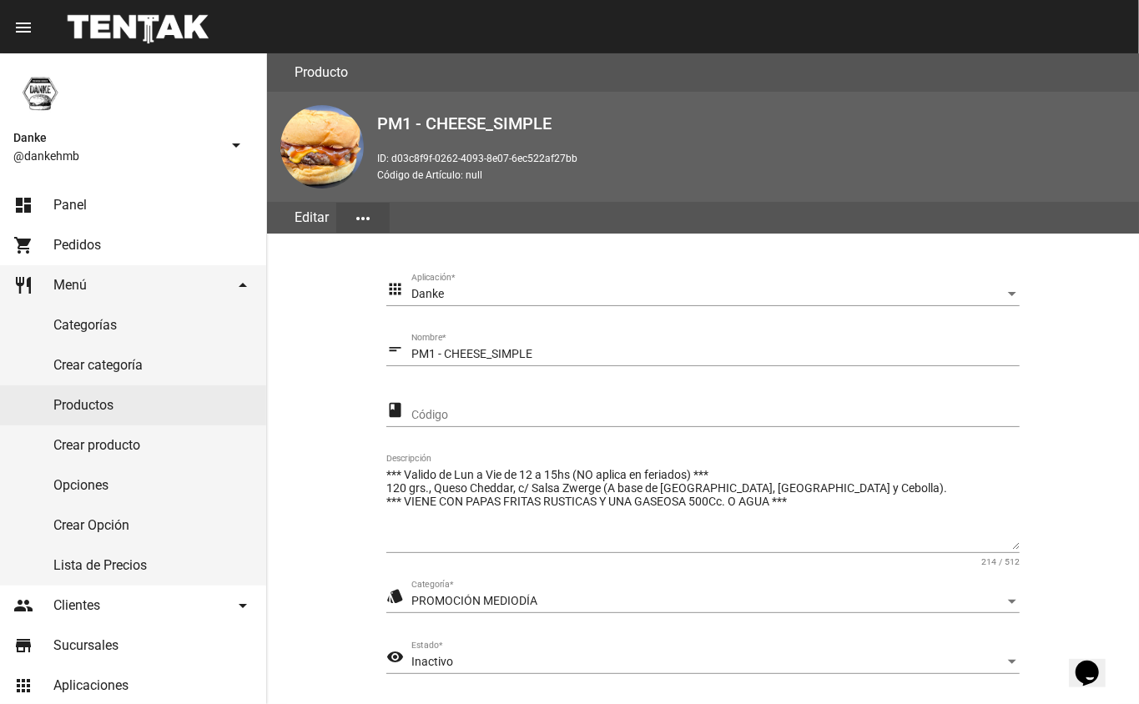
click at [434, 664] on span "Inactivo" at bounding box center [432, 661] width 42 height 13
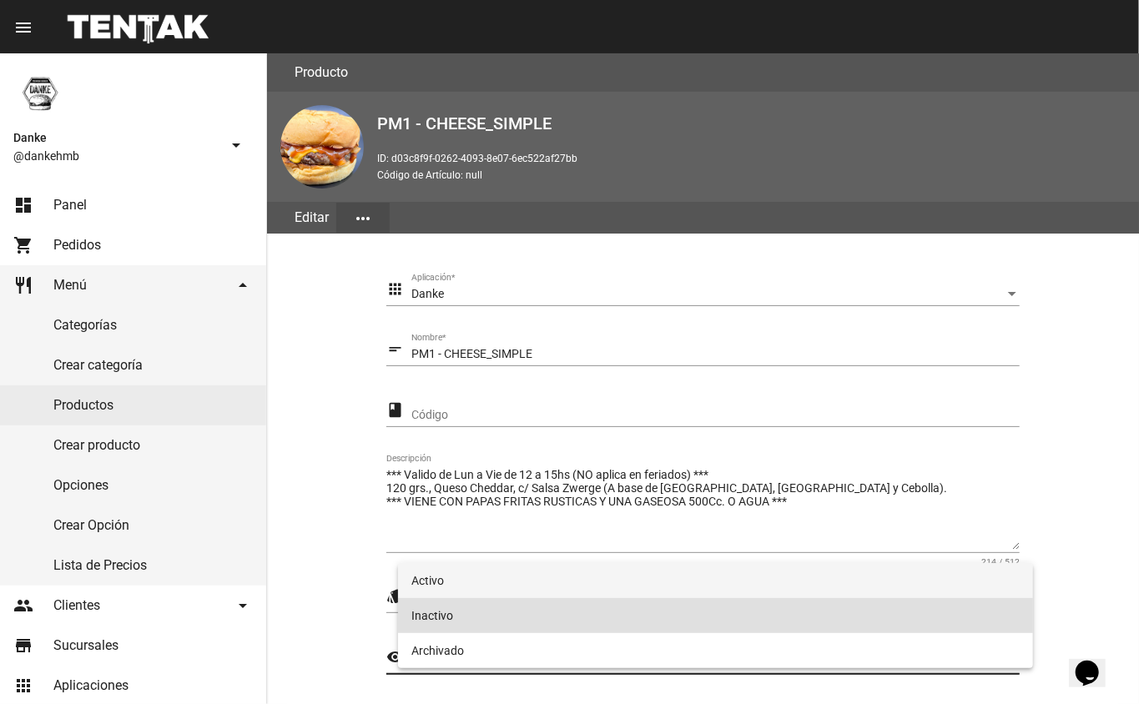
click at [449, 577] on span "Activo" at bounding box center [715, 580] width 609 height 35
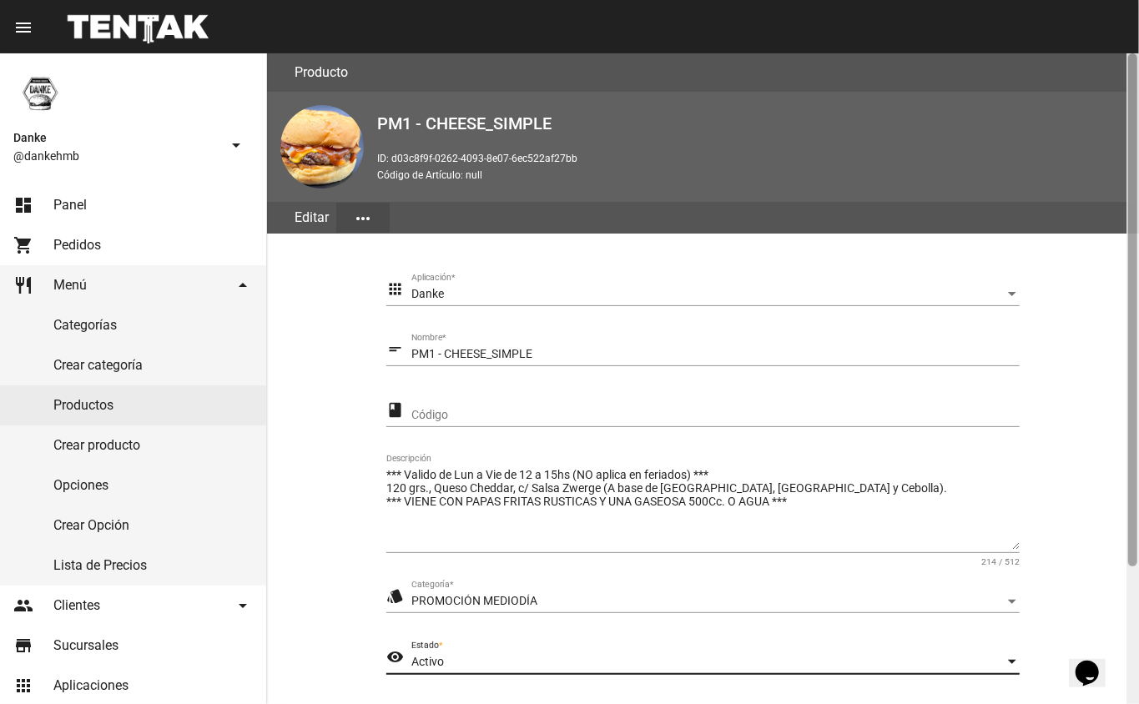
click at [1130, 591] on div at bounding box center [1132, 378] width 13 height 651
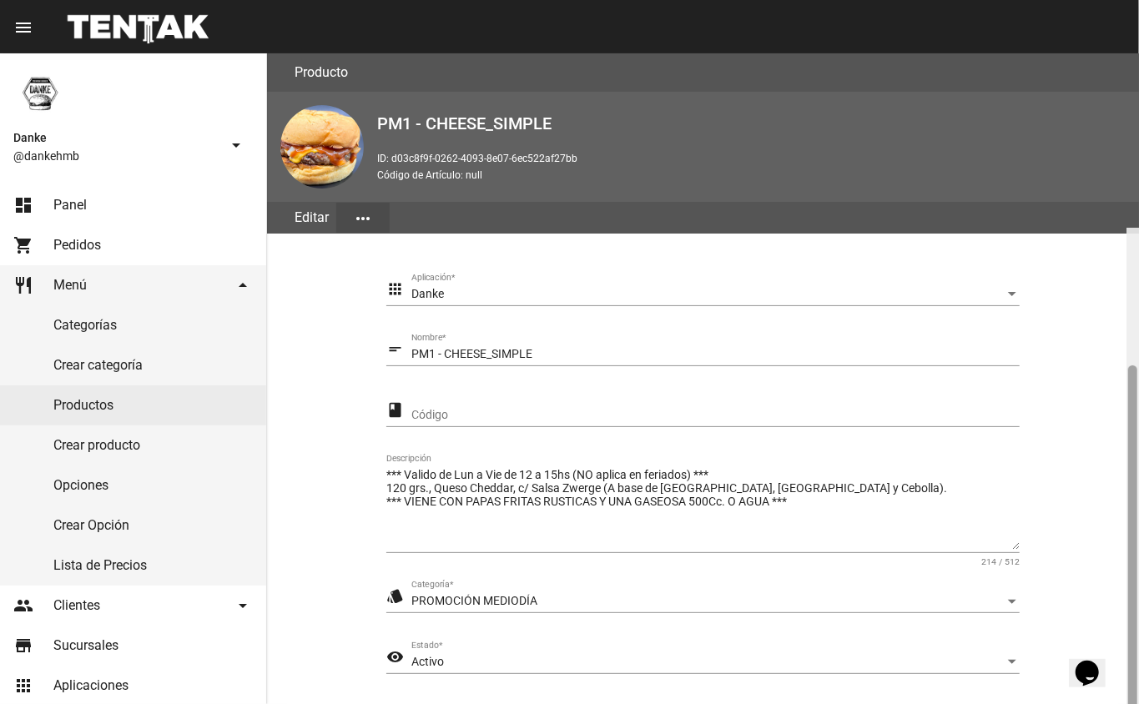
scroll to position [174, 0]
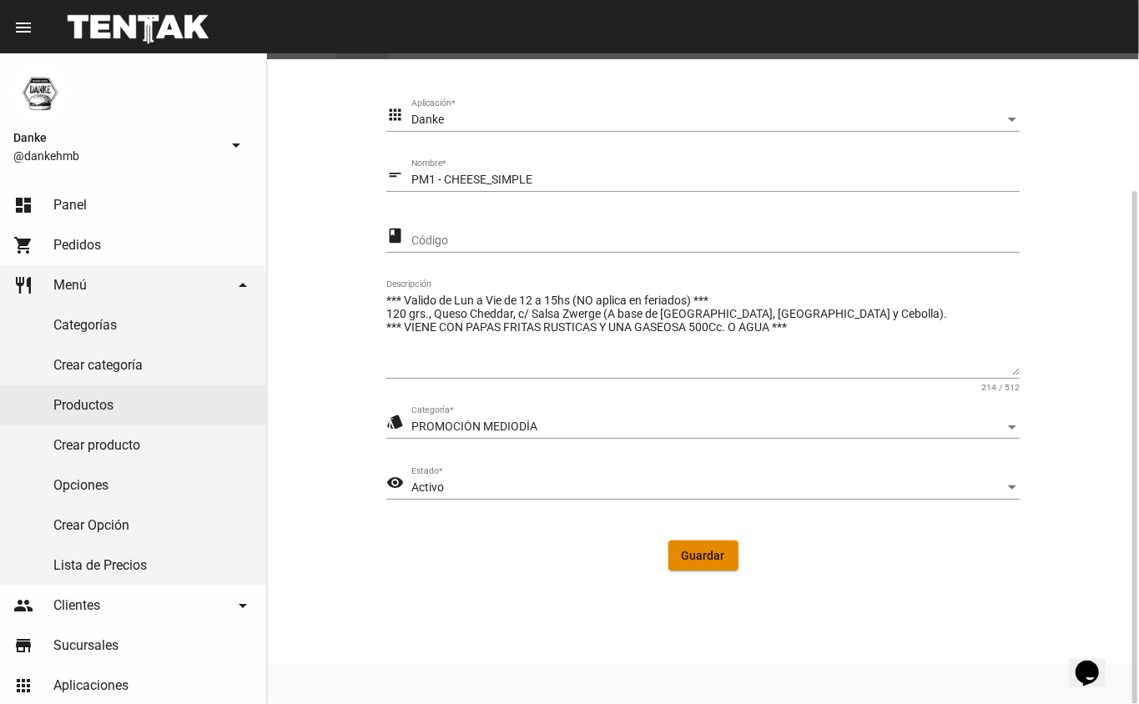
click at [686, 557] on span "Guardar" at bounding box center [703, 555] width 43 height 13
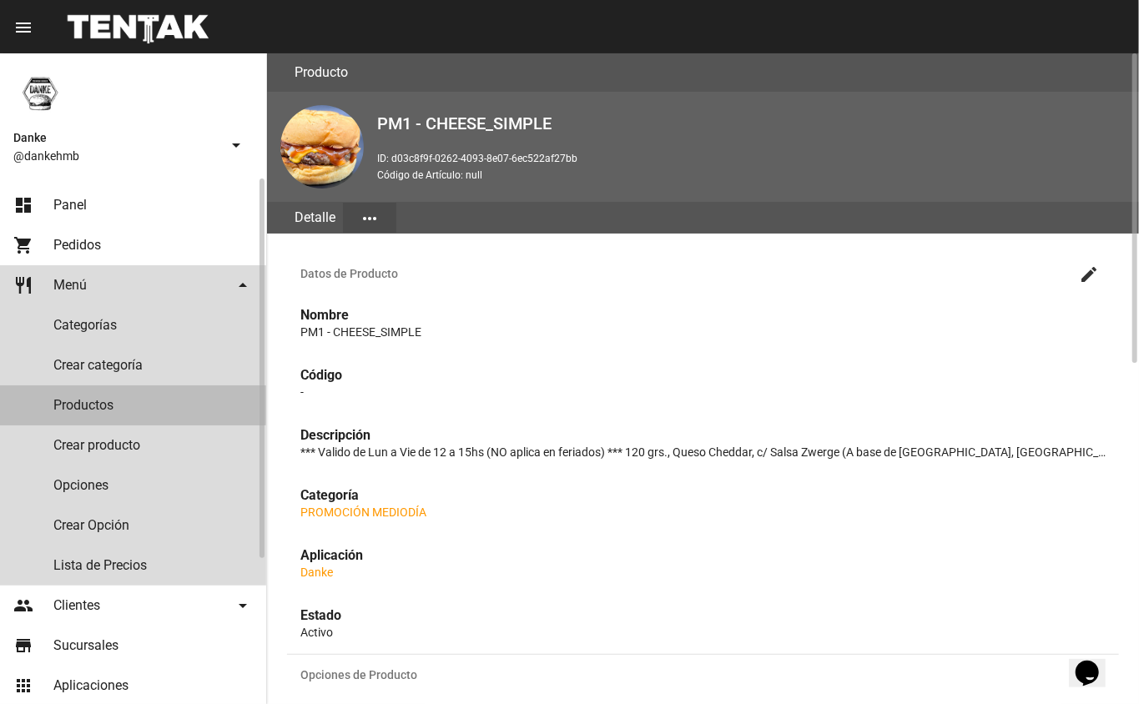
click at [81, 399] on link "Productos" at bounding box center [133, 405] width 266 height 40
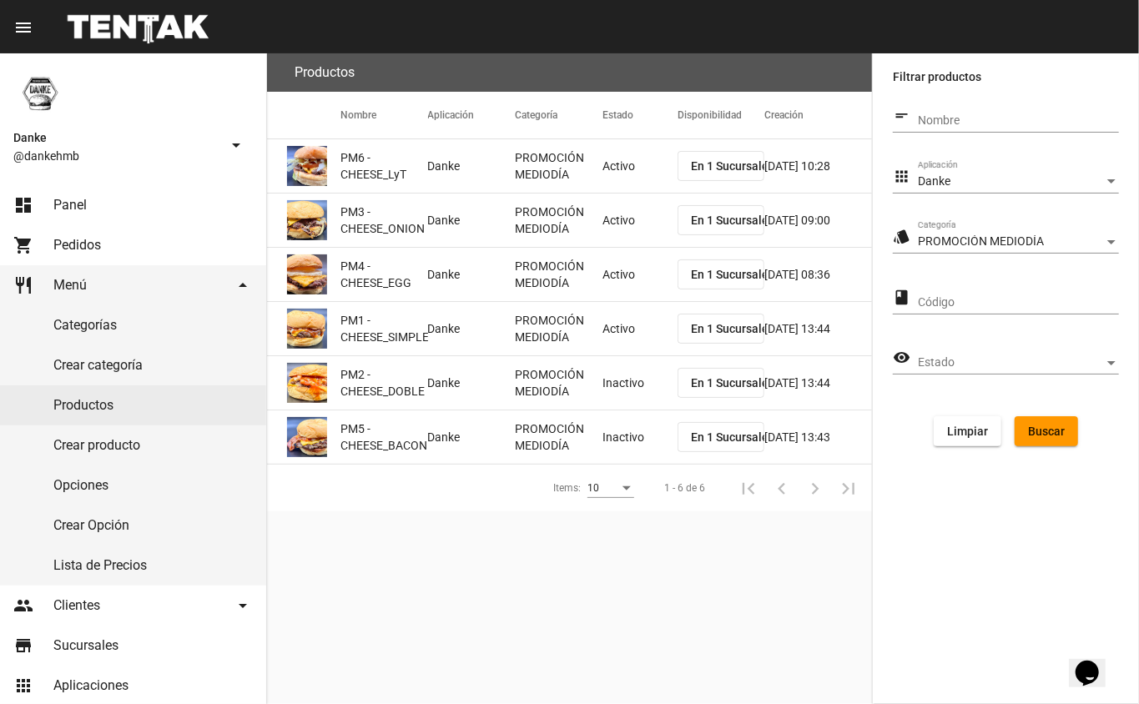
click at [624, 384] on mat-cell "Inactivo" at bounding box center [639, 382] width 75 height 53
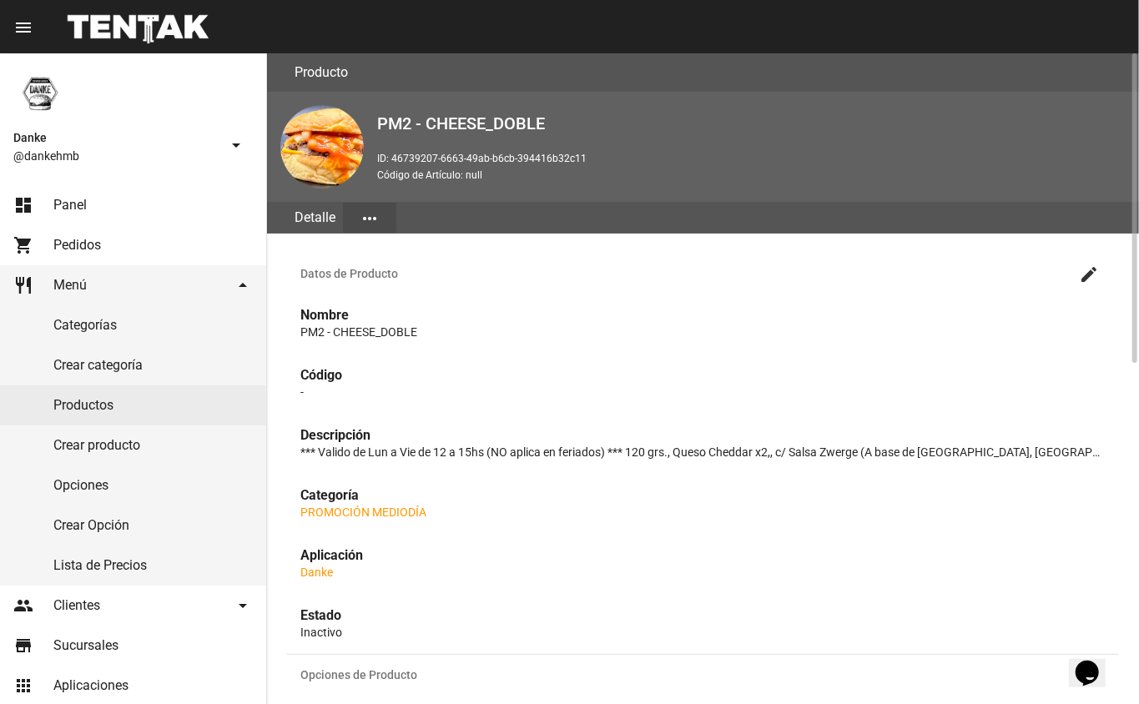
click at [1086, 278] on mat-icon "create" at bounding box center [1089, 274] width 20 height 20
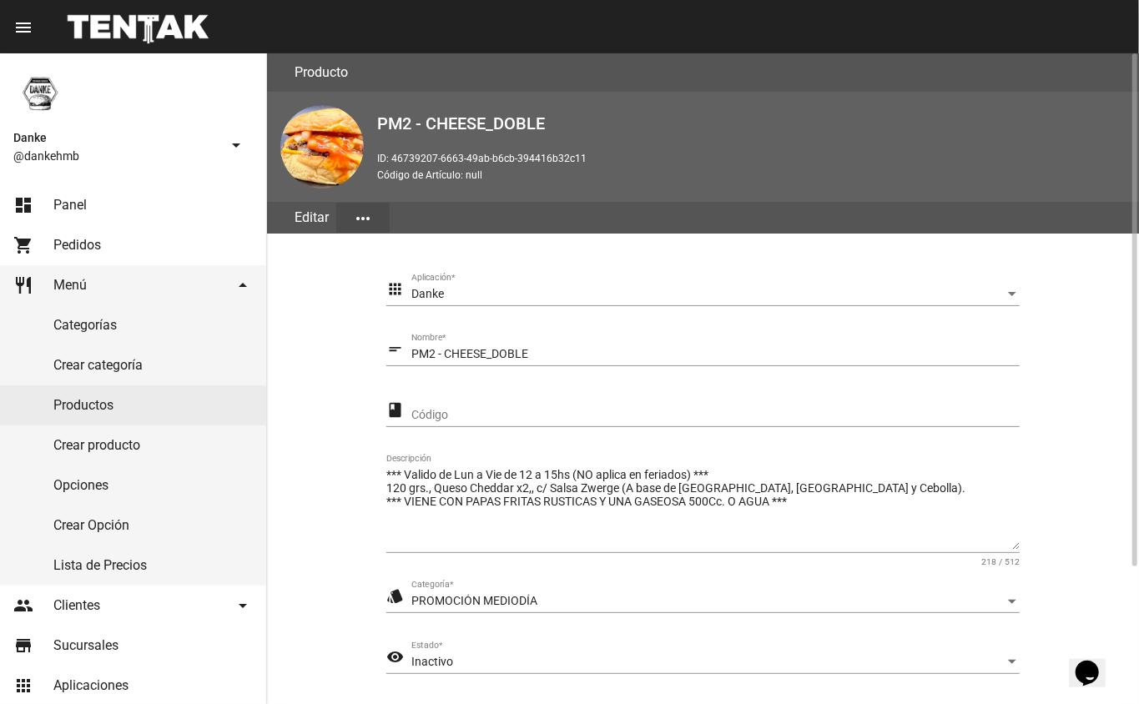
click at [452, 658] on div "Inactivo" at bounding box center [707, 662] width 593 height 13
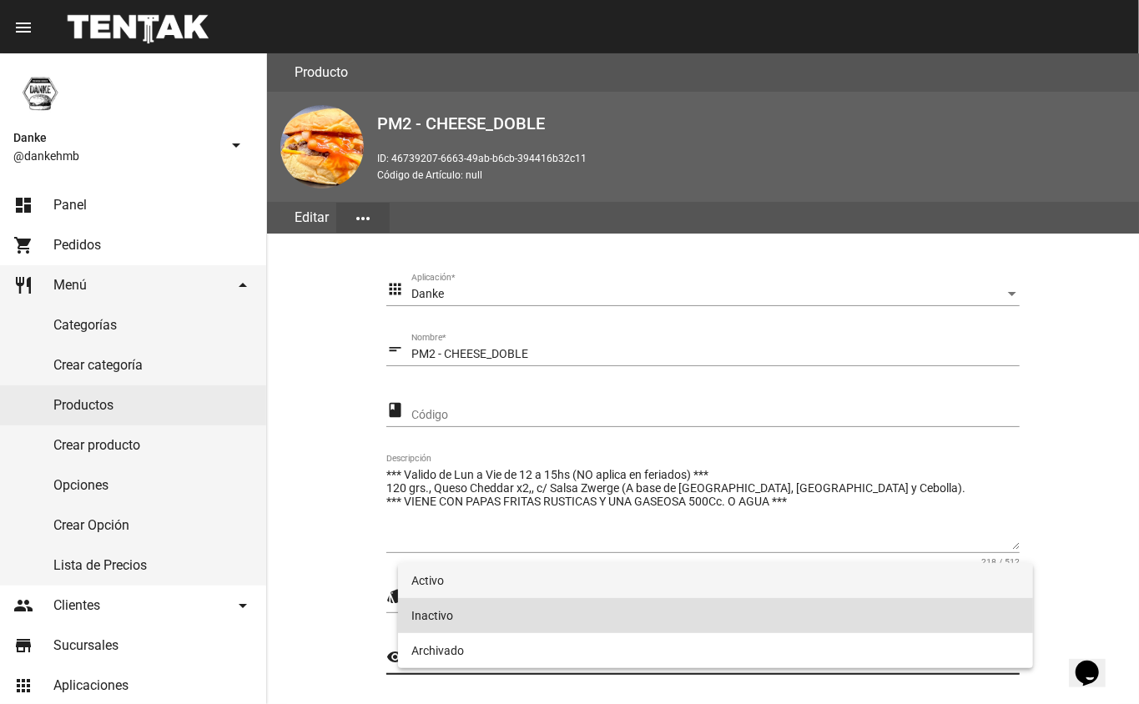
click at [449, 578] on span "Activo" at bounding box center [715, 580] width 609 height 35
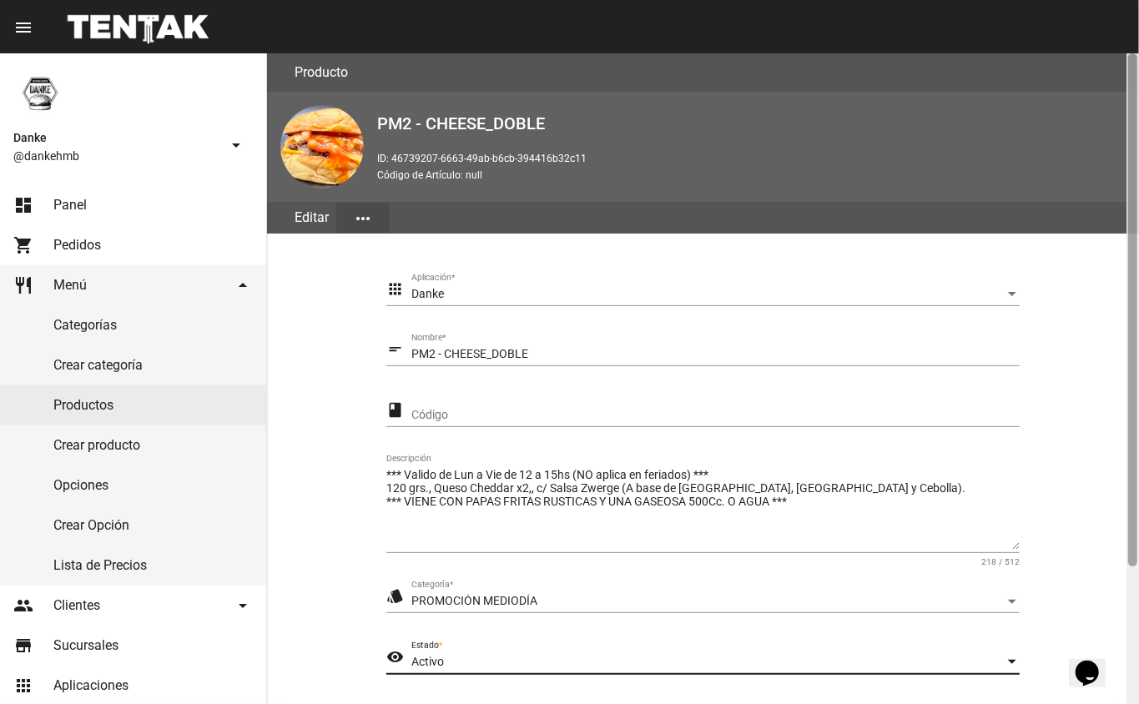
click at [1129, 602] on div at bounding box center [1132, 378] width 13 height 651
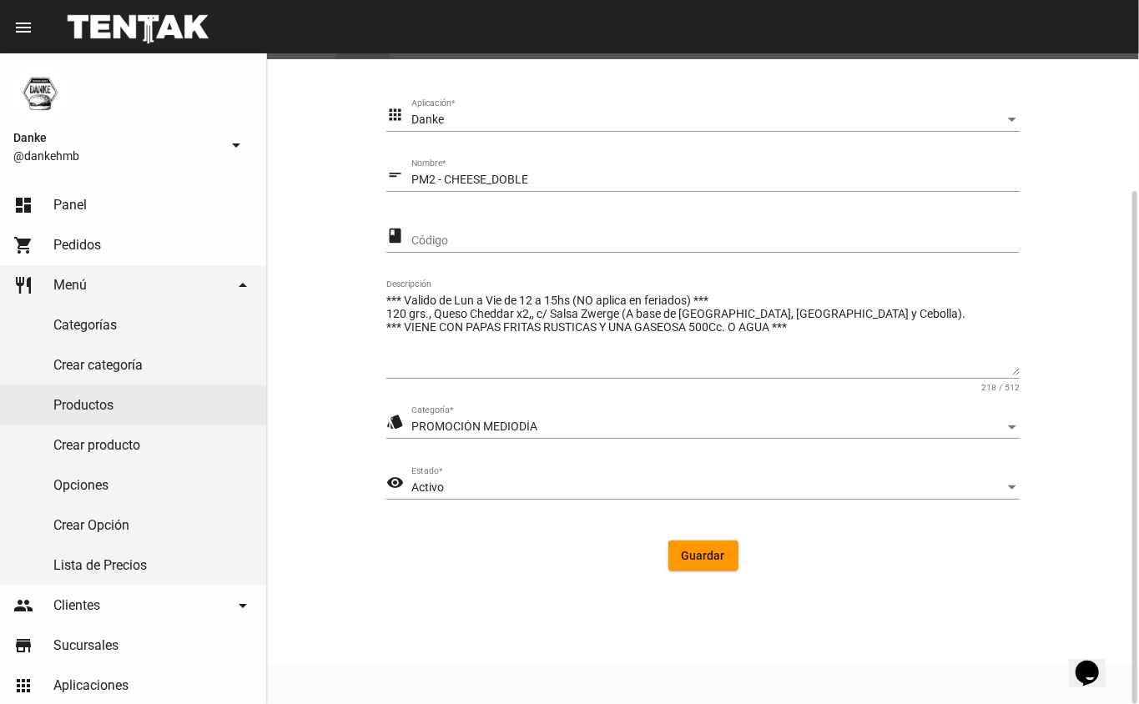
click at [689, 562] on button "Guardar" at bounding box center [703, 556] width 70 height 30
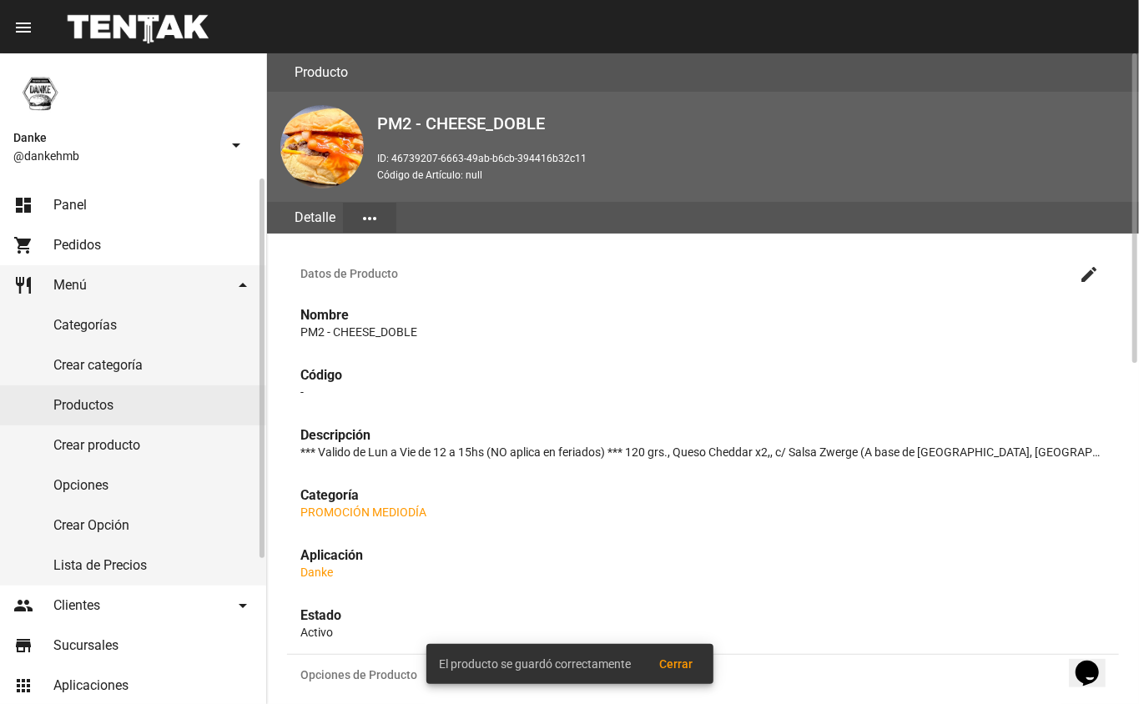
click at [81, 424] on link "Productos" at bounding box center [133, 405] width 266 height 40
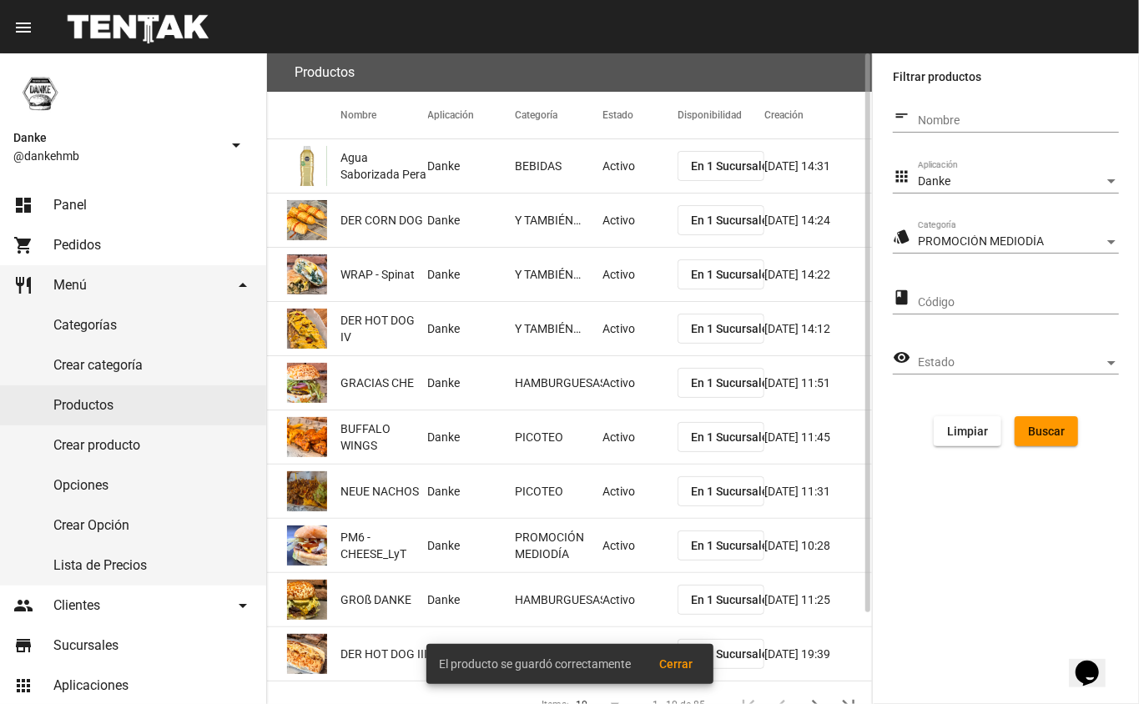
click at [1038, 426] on span "Buscar" at bounding box center [1046, 431] width 37 height 13
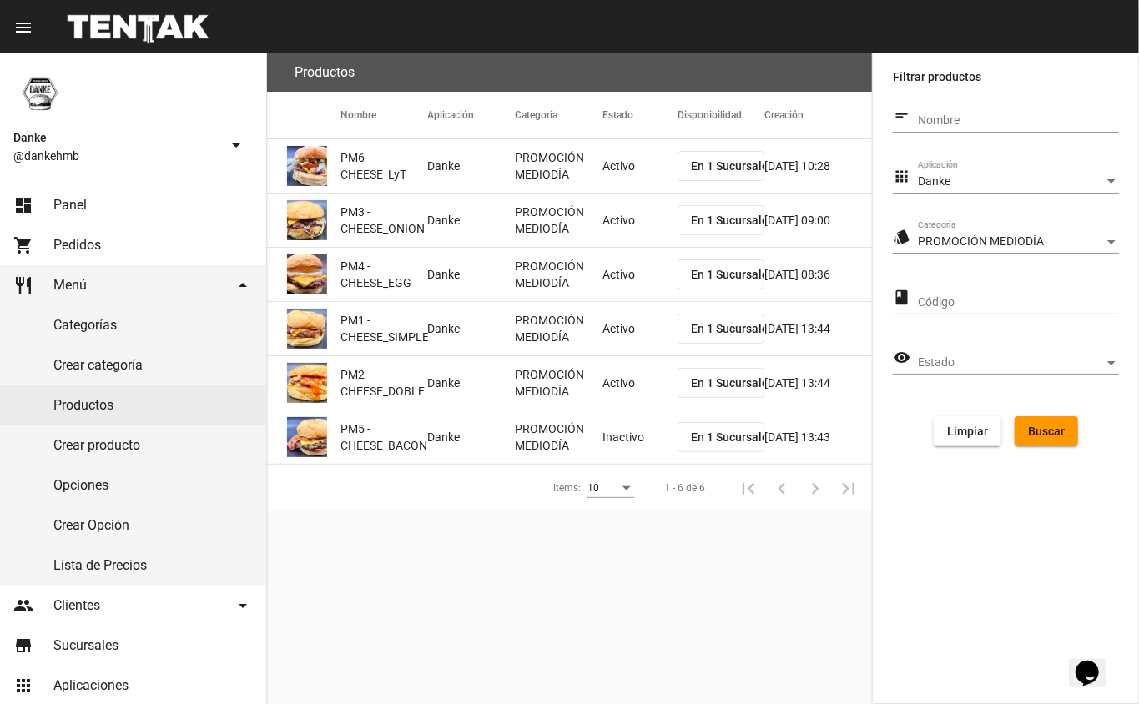
click at [622, 431] on mat-cell "Inactivo" at bounding box center [639, 437] width 75 height 53
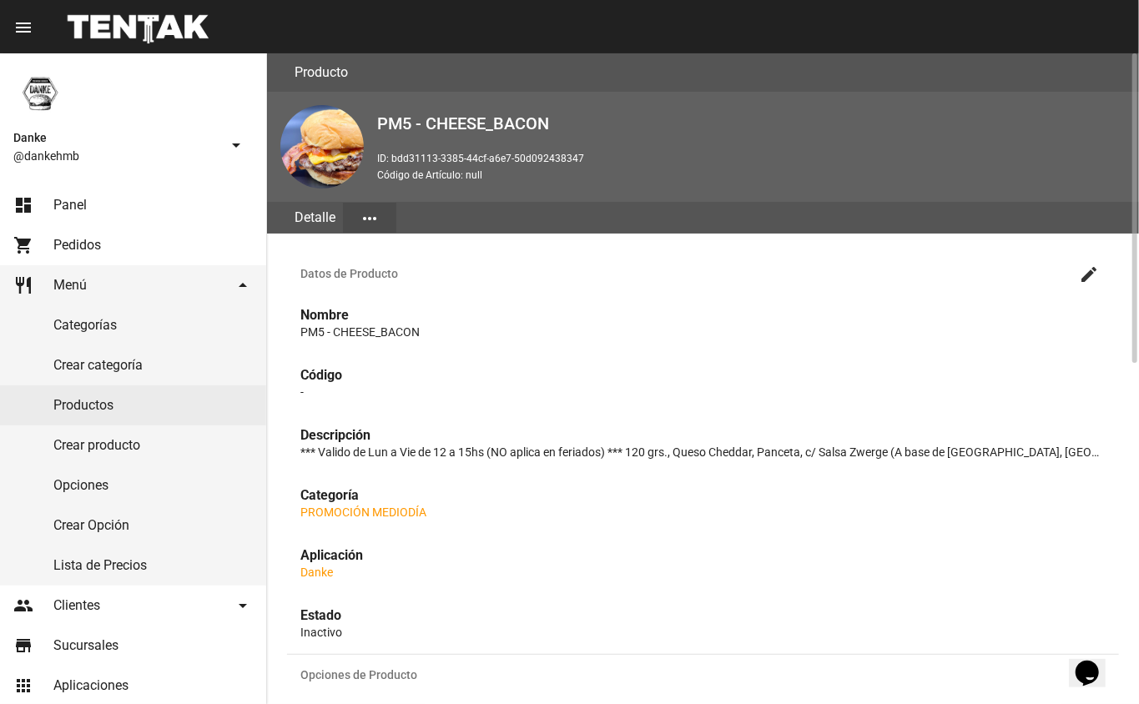
click at [1089, 271] on mat-icon "create" at bounding box center [1089, 274] width 20 height 20
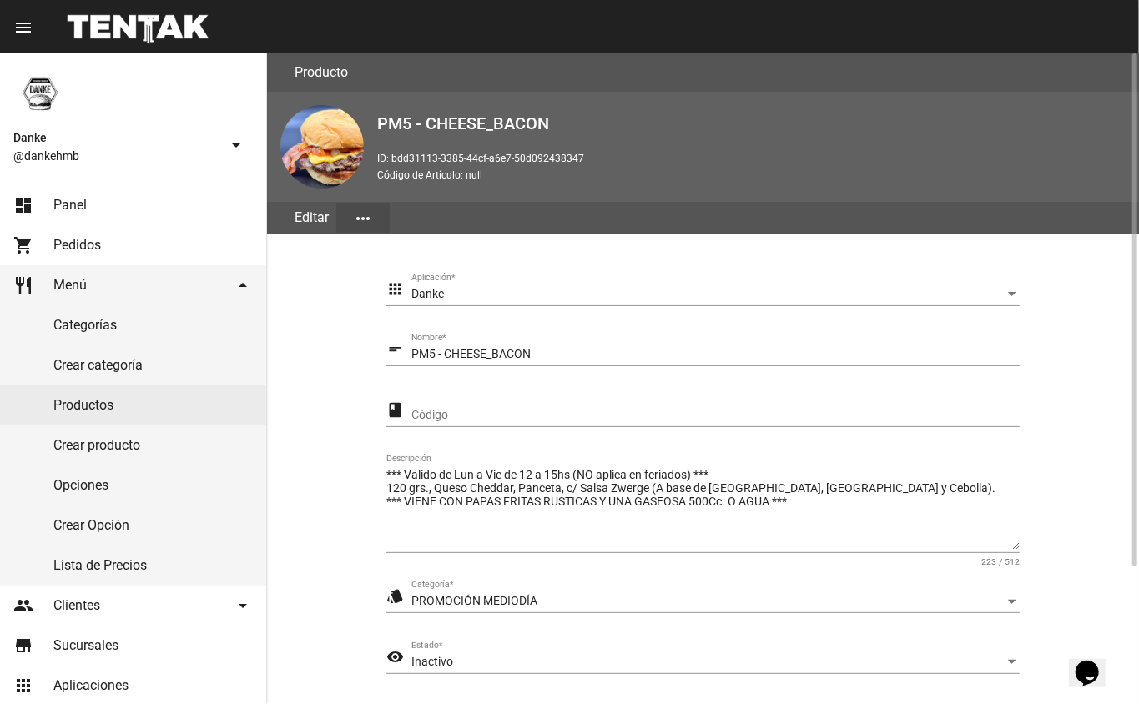
click at [425, 657] on span "Inactivo" at bounding box center [432, 661] width 42 height 13
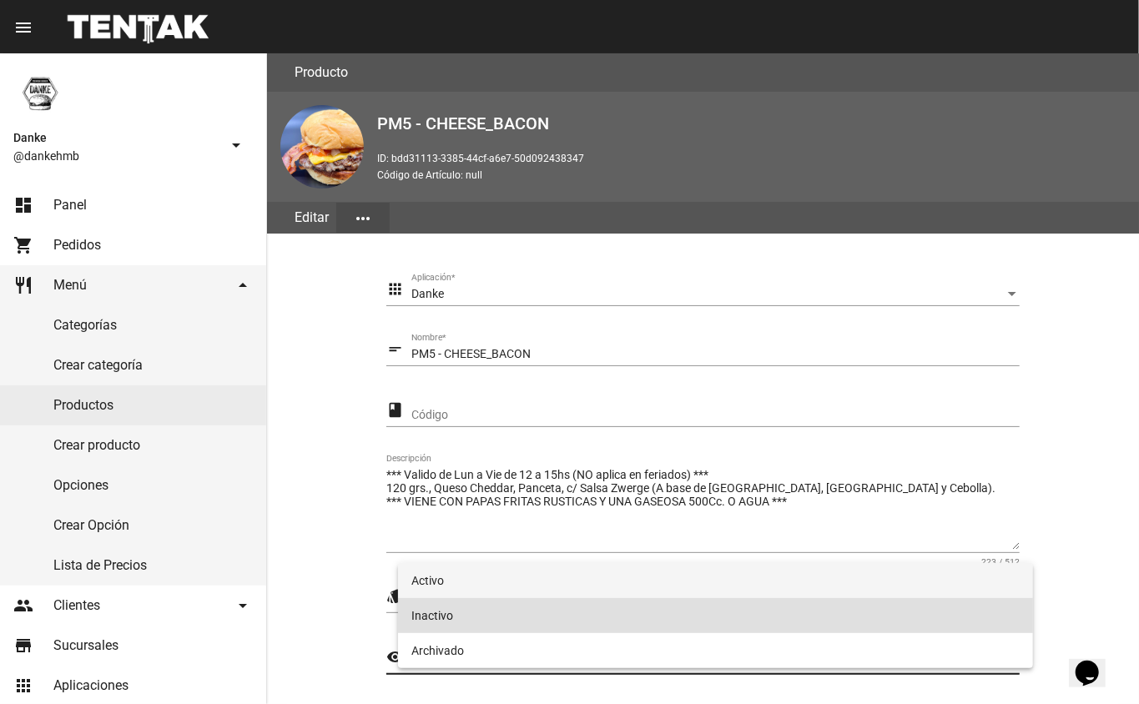
click at [446, 576] on span "Activo" at bounding box center [715, 580] width 609 height 35
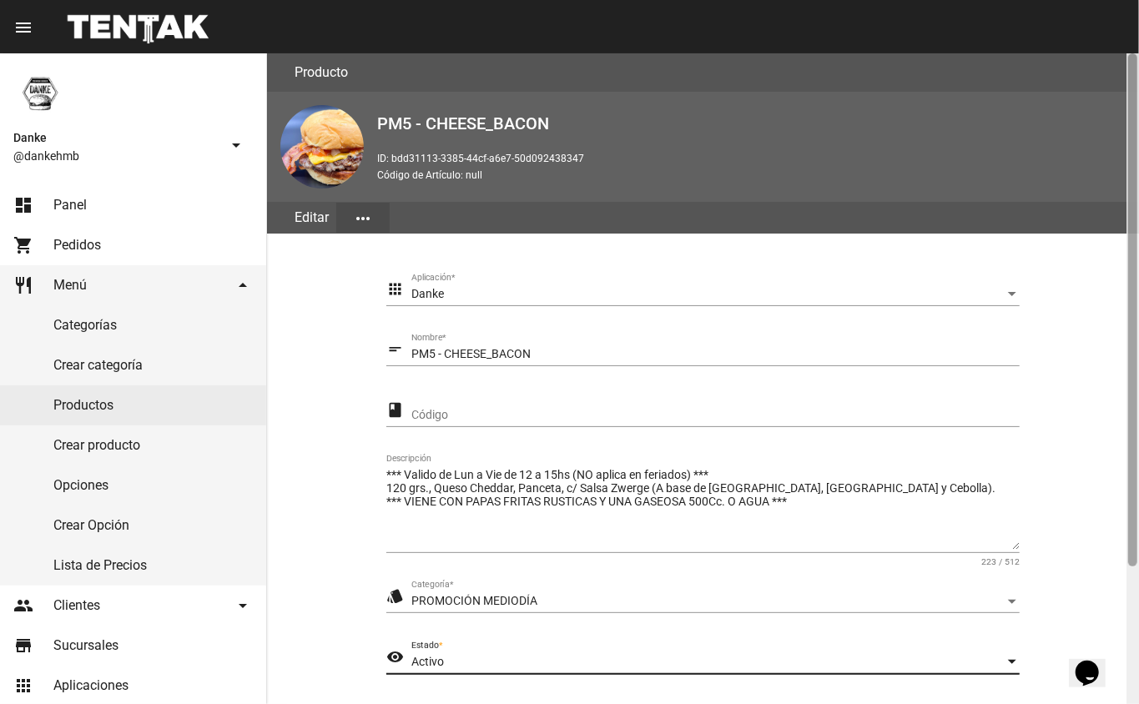
click at [1135, 564] on div at bounding box center [1132, 309] width 9 height 513
click at [1131, 564] on div at bounding box center [1132, 309] width 9 height 513
click at [1138, 631] on div at bounding box center [1132, 378] width 13 height 651
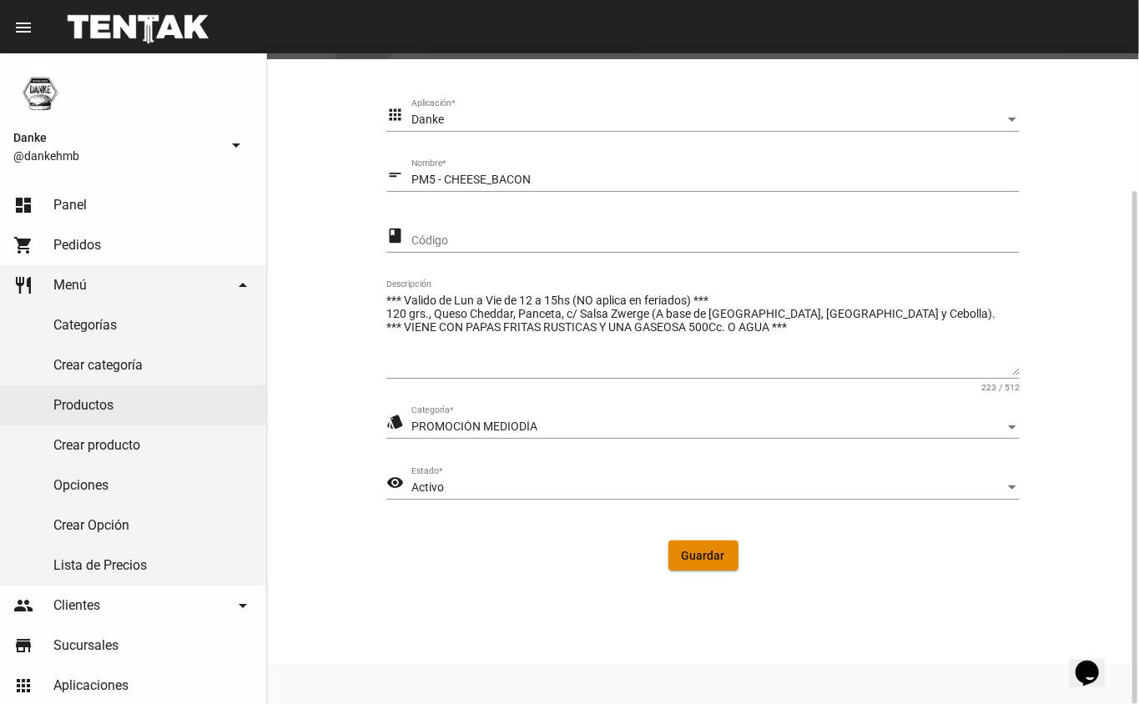
click at [702, 559] on span "Guardar" at bounding box center [703, 555] width 43 height 13
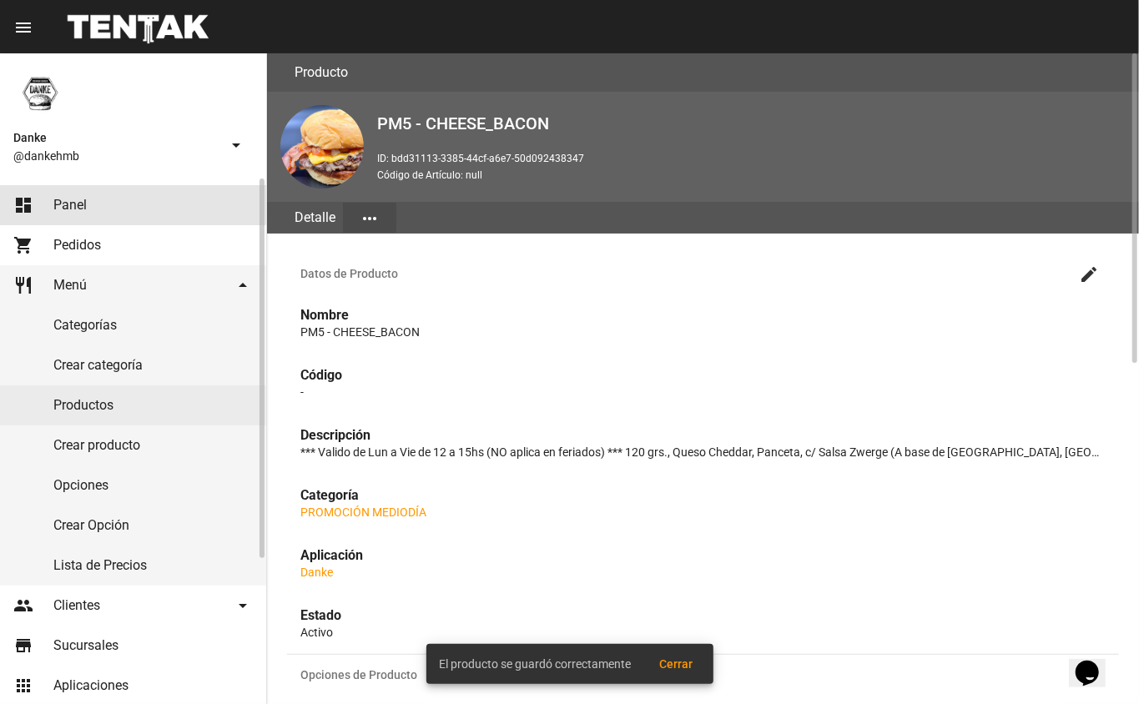
click at [58, 204] on span "Panel" at bounding box center [69, 205] width 33 height 17
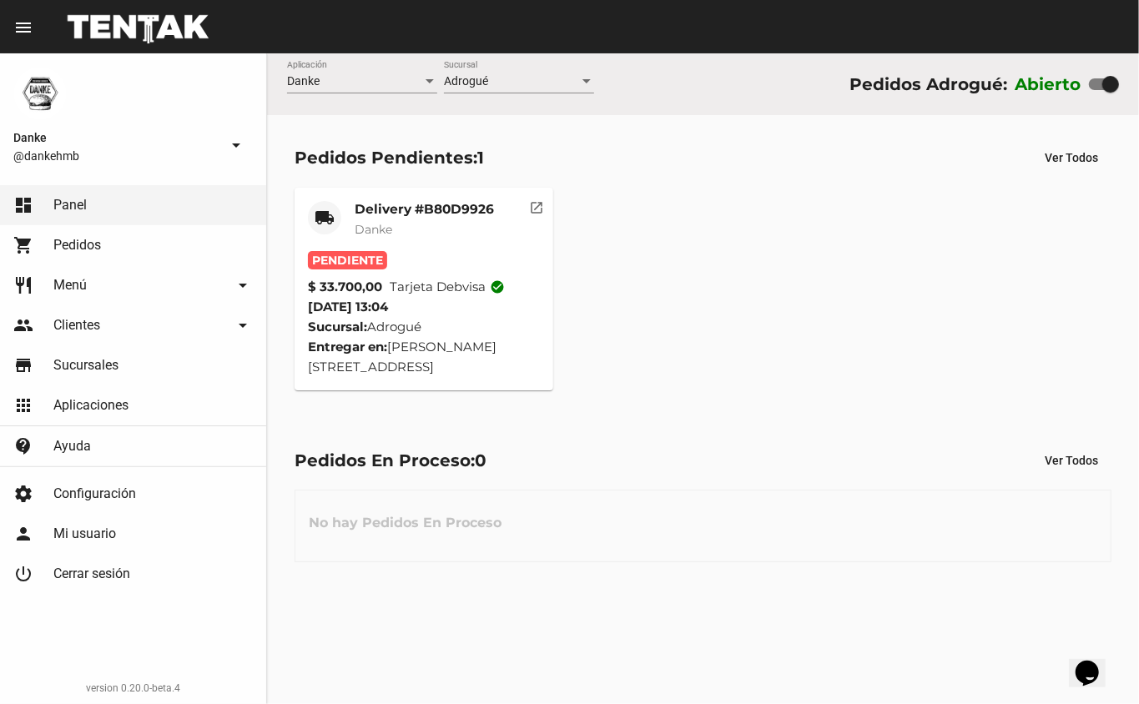
click at [375, 224] on span "Danke" at bounding box center [374, 229] width 38 height 15
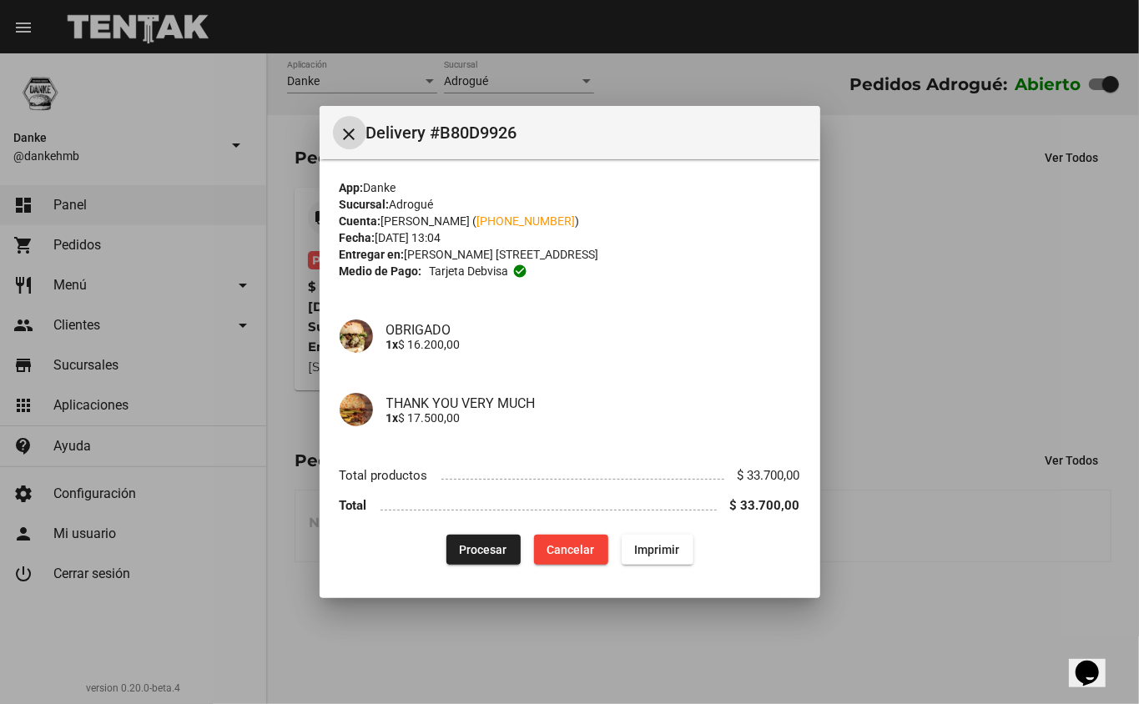
click at [465, 537] on button "Procesar" at bounding box center [483, 550] width 74 height 30
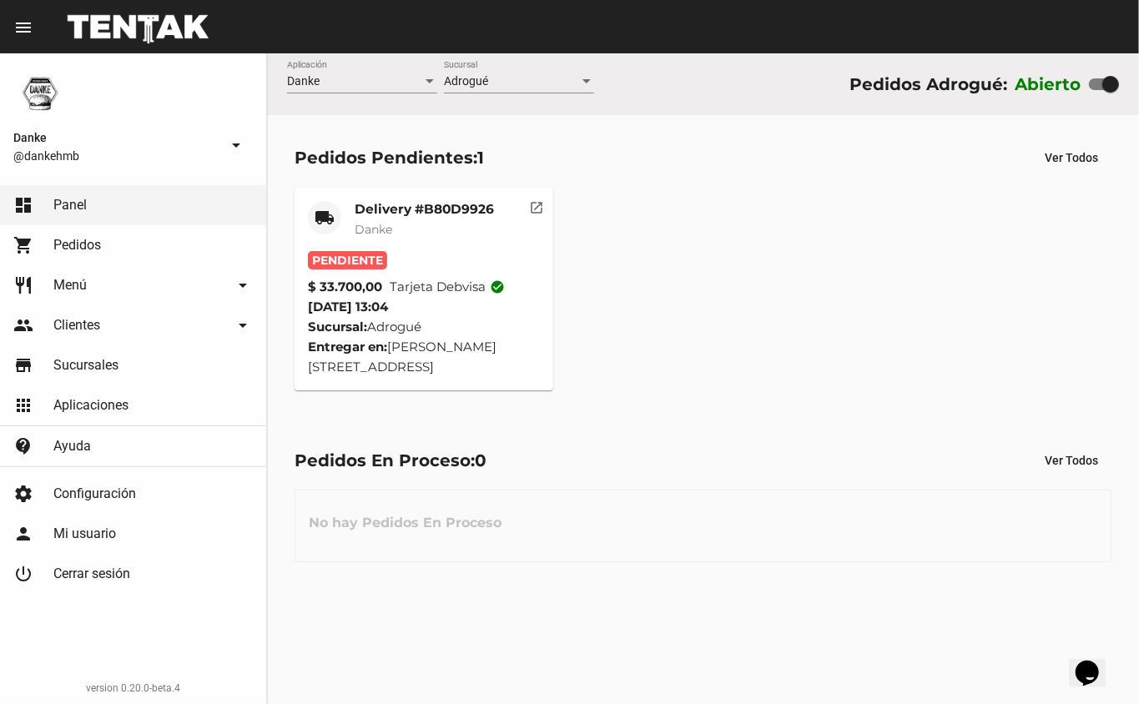
click at [338, 212] on div "local_shipping" at bounding box center [324, 217] width 33 height 33
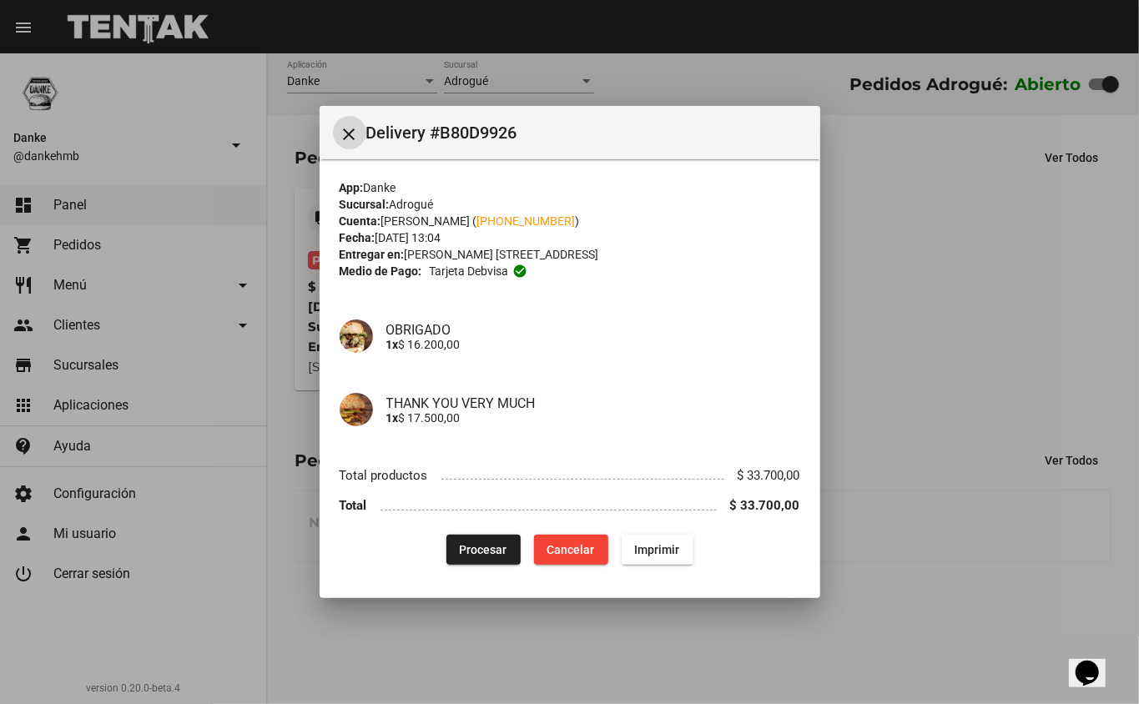
click at [472, 552] on span "Procesar" at bounding box center [484, 549] width 48 height 13
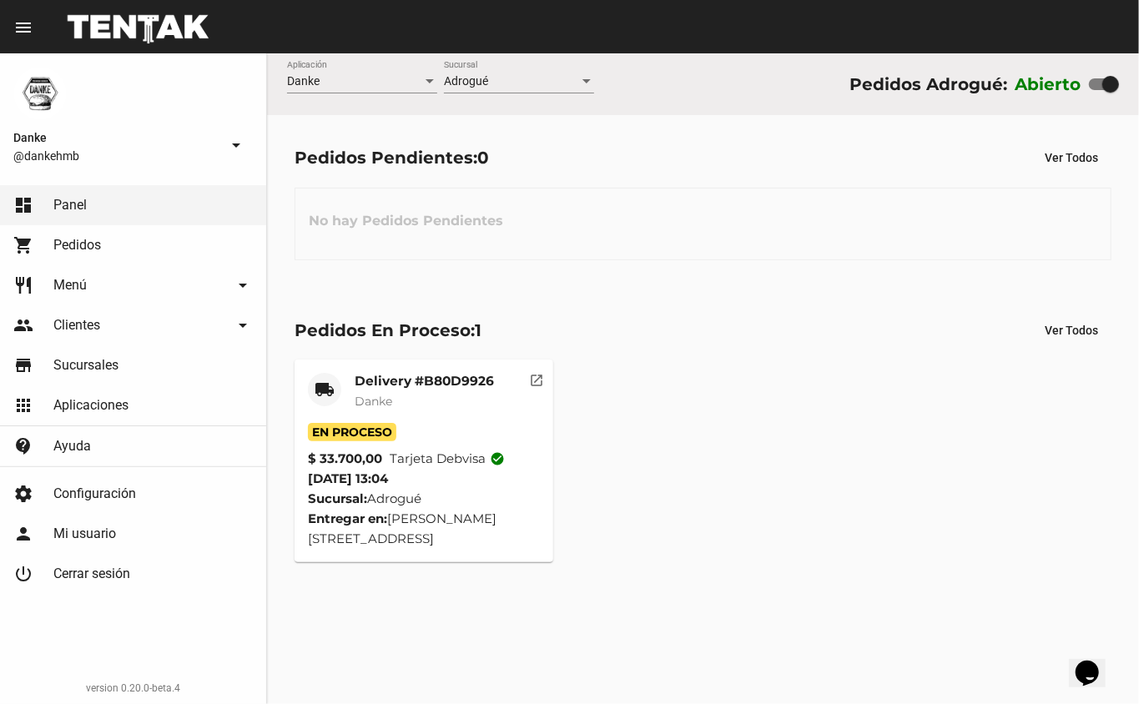
click at [380, 379] on mat-card-title "Delivery #B80D9926" at bounding box center [424, 381] width 139 height 17
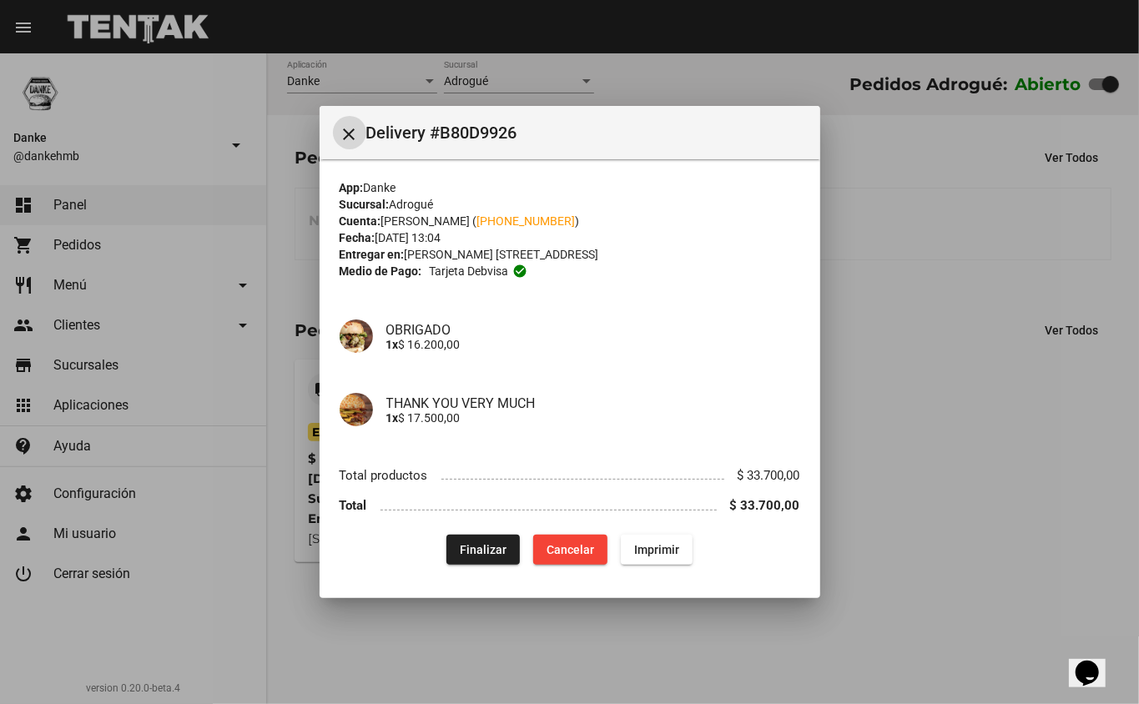
click at [476, 556] on span "Finalizar" at bounding box center [483, 549] width 47 height 13
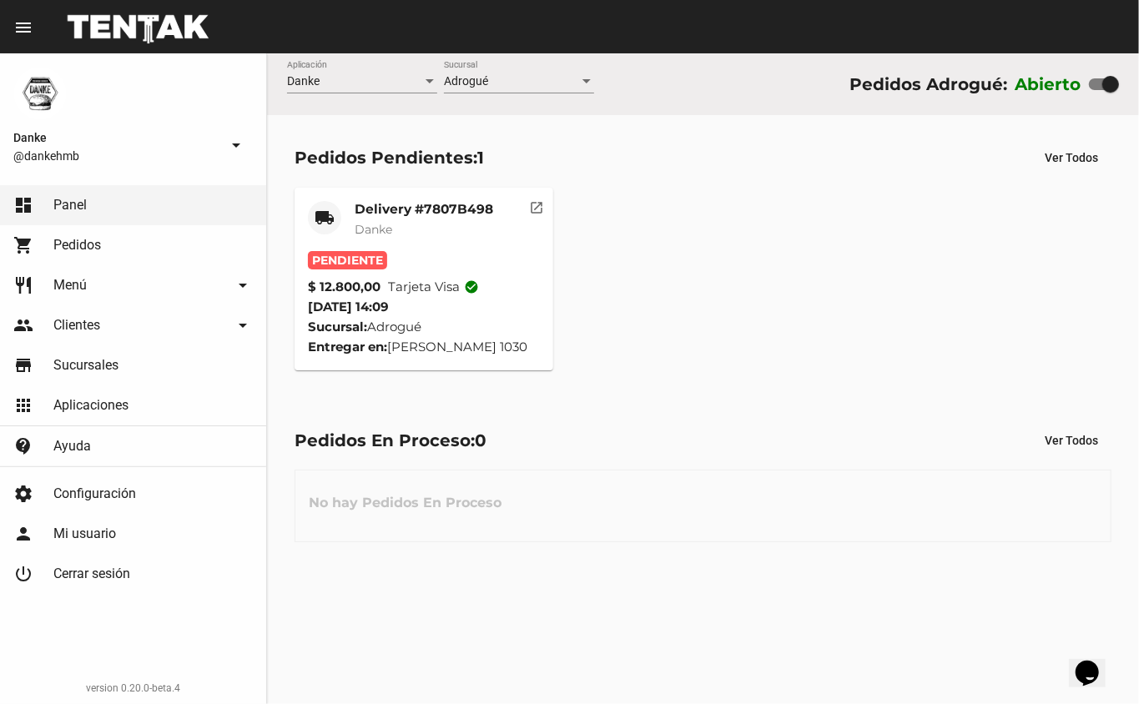
click at [349, 211] on mat-card-header "local_shipping Delivery #7807B498 Danke" at bounding box center [424, 226] width 233 height 50
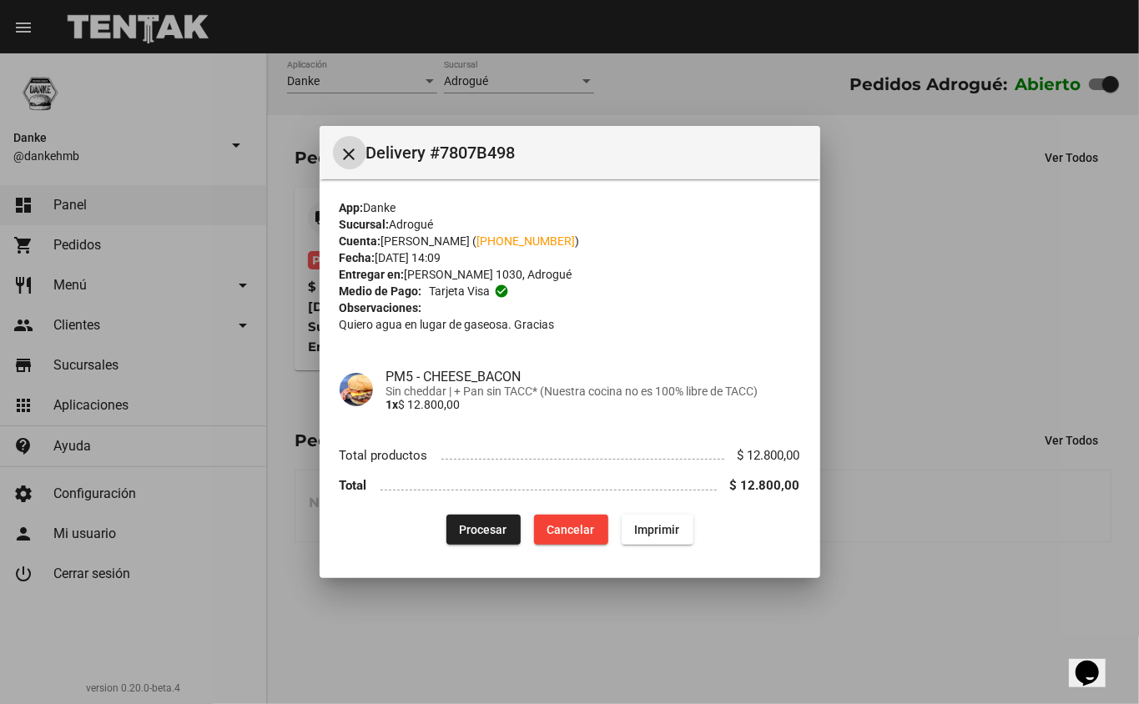
click at [487, 528] on span "Procesar" at bounding box center [484, 529] width 48 height 13
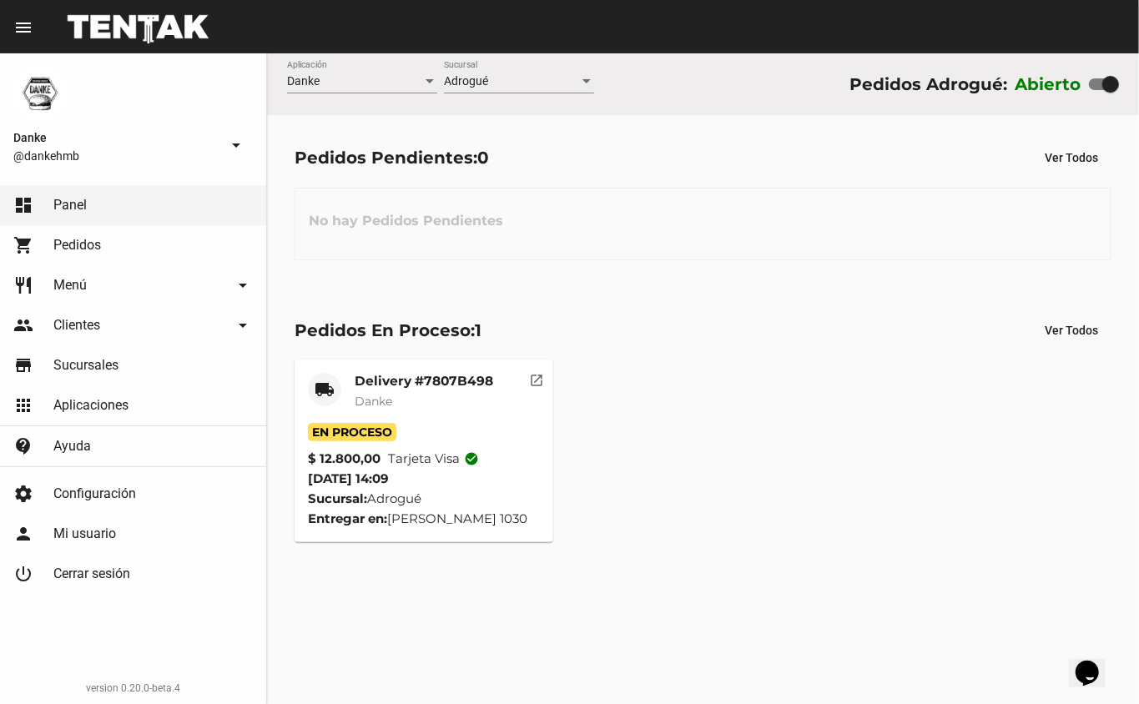
click at [362, 388] on mat-card-title "Delivery #7807B498" at bounding box center [424, 381] width 139 height 17
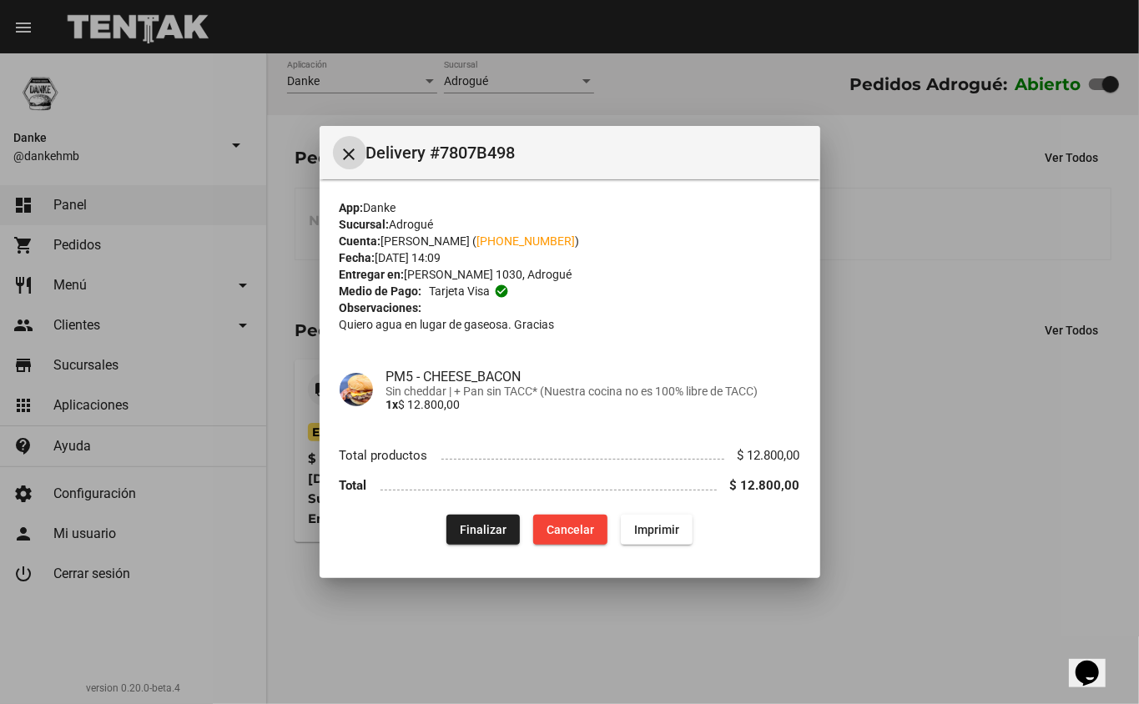
click at [385, 632] on div at bounding box center [569, 352] width 1139 height 704
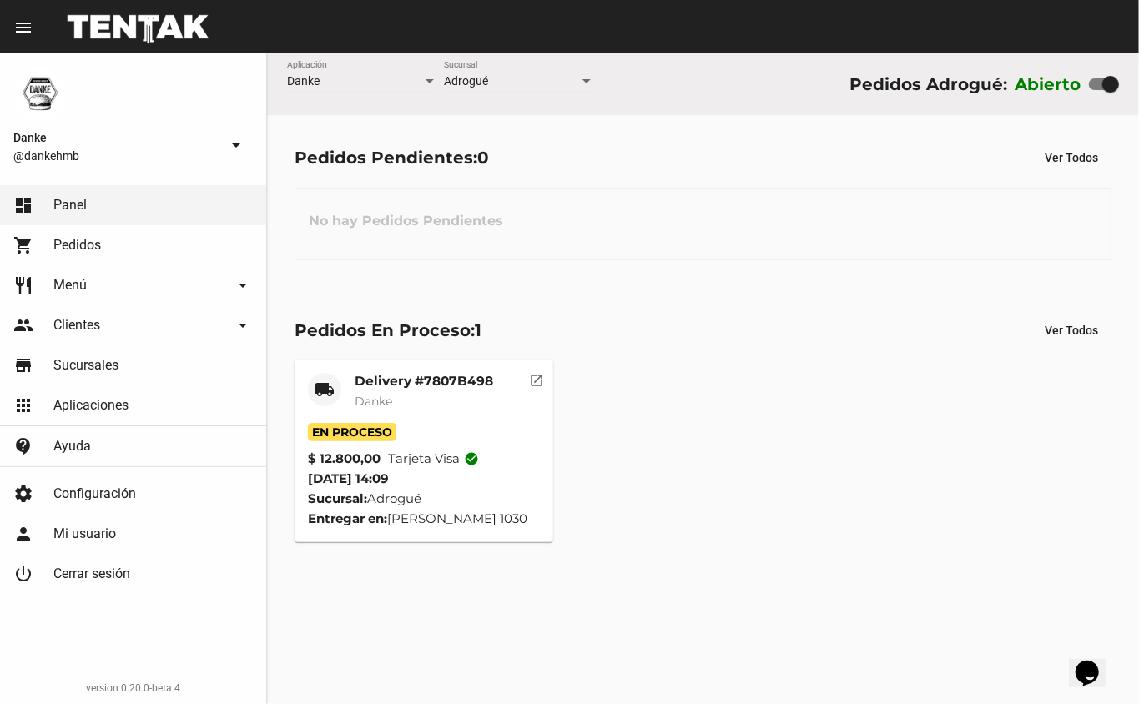
click at [374, 384] on mat-card-title "Delivery #7807B498" at bounding box center [424, 381] width 139 height 17
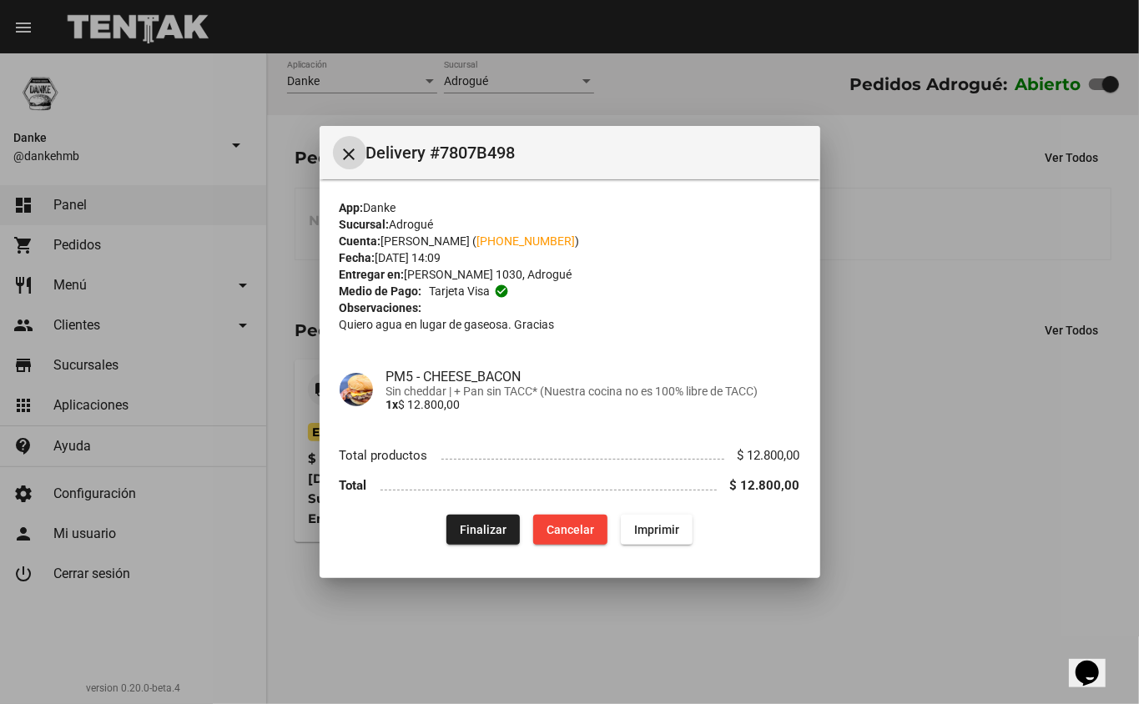
click at [475, 527] on span "Finalizar" at bounding box center [483, 529] width 47 height 13
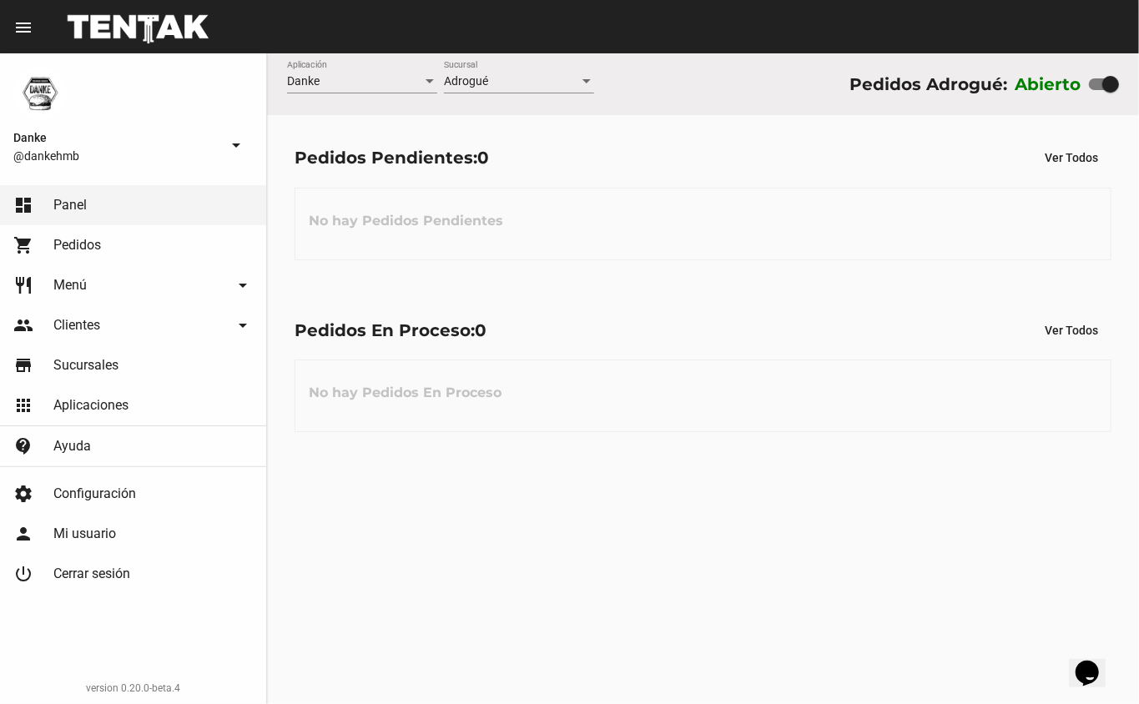
click at [976, 82] on div "Pedidos Adrogué:" at bounding box center [928, 84] width 158 height 27
